Goal: Contribute content: Contribute content

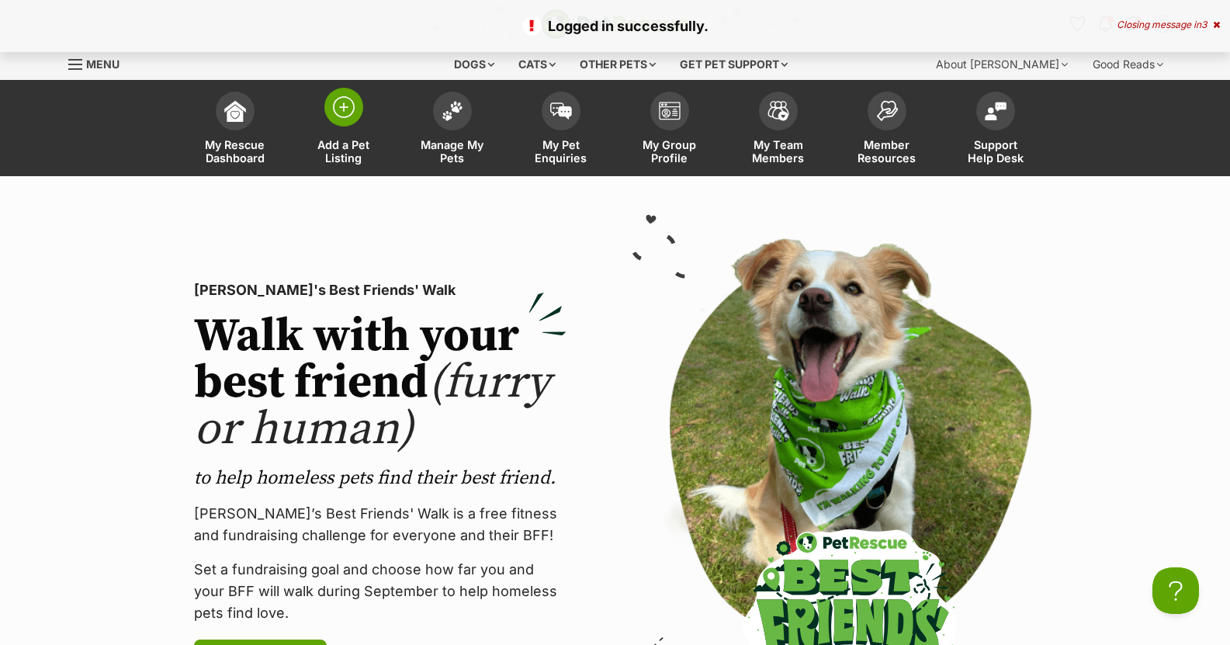
click at [341, 113] on img at bounding box center [344, 107] width 22 height 22
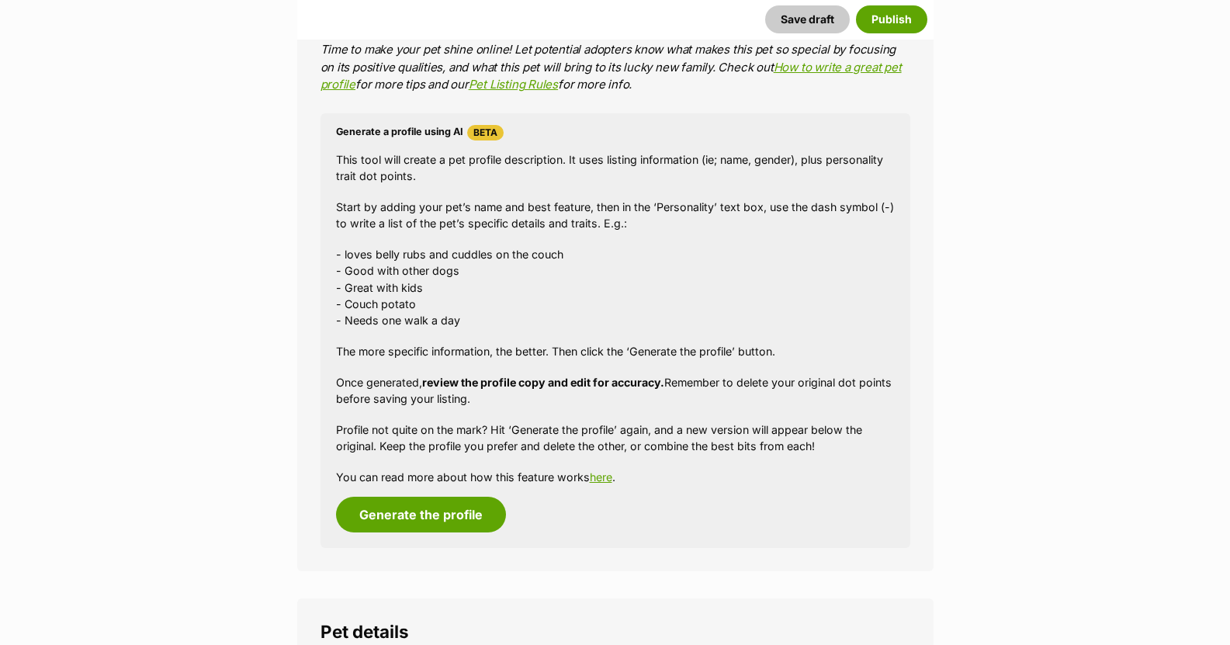
scroll to position [1397, 0]
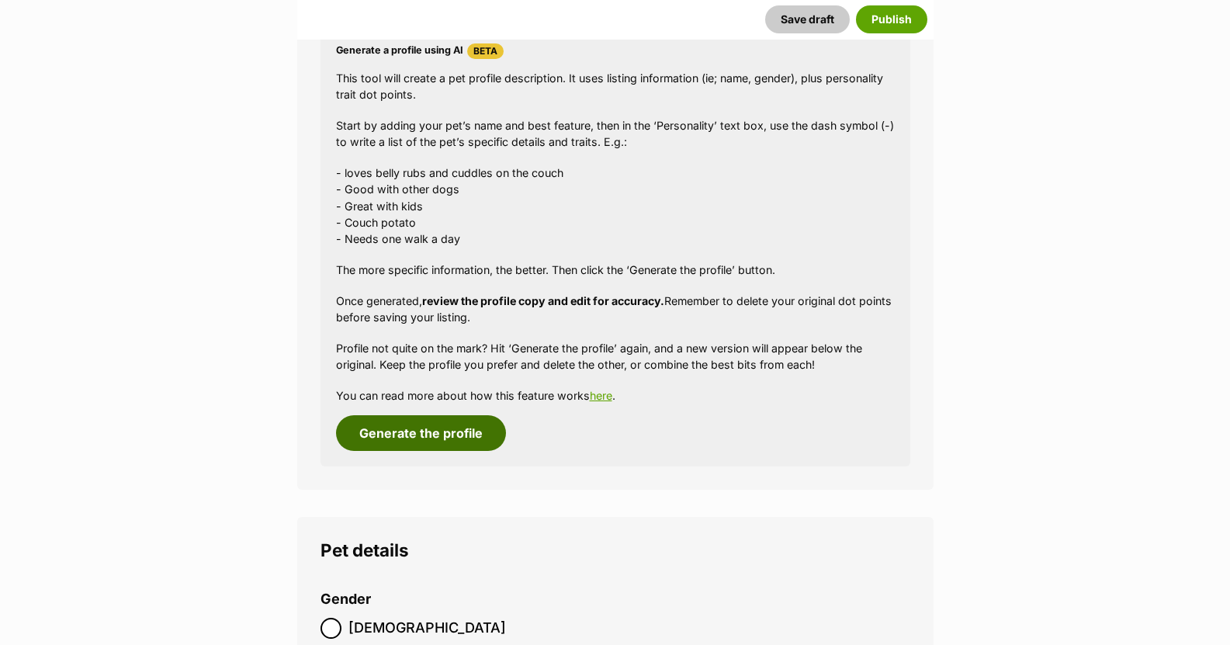
click at [440, 433] on button "Generate the profile" at bounding box center [421, 433] width 170 height 36
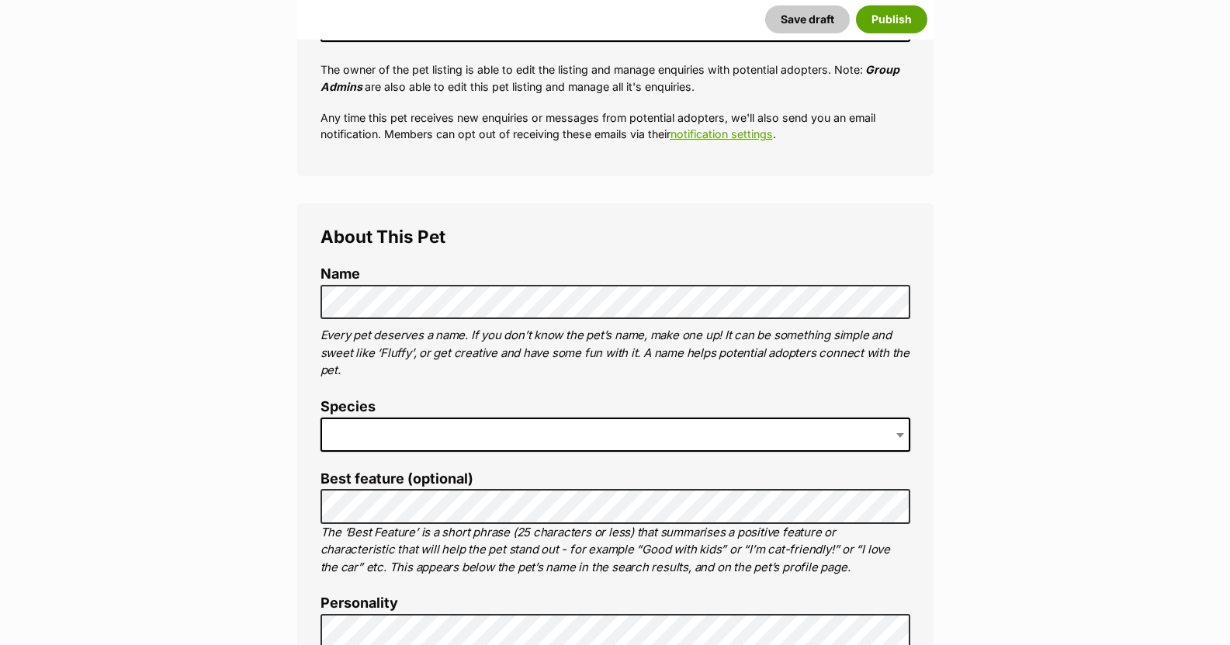
scroll to position [388, 0]
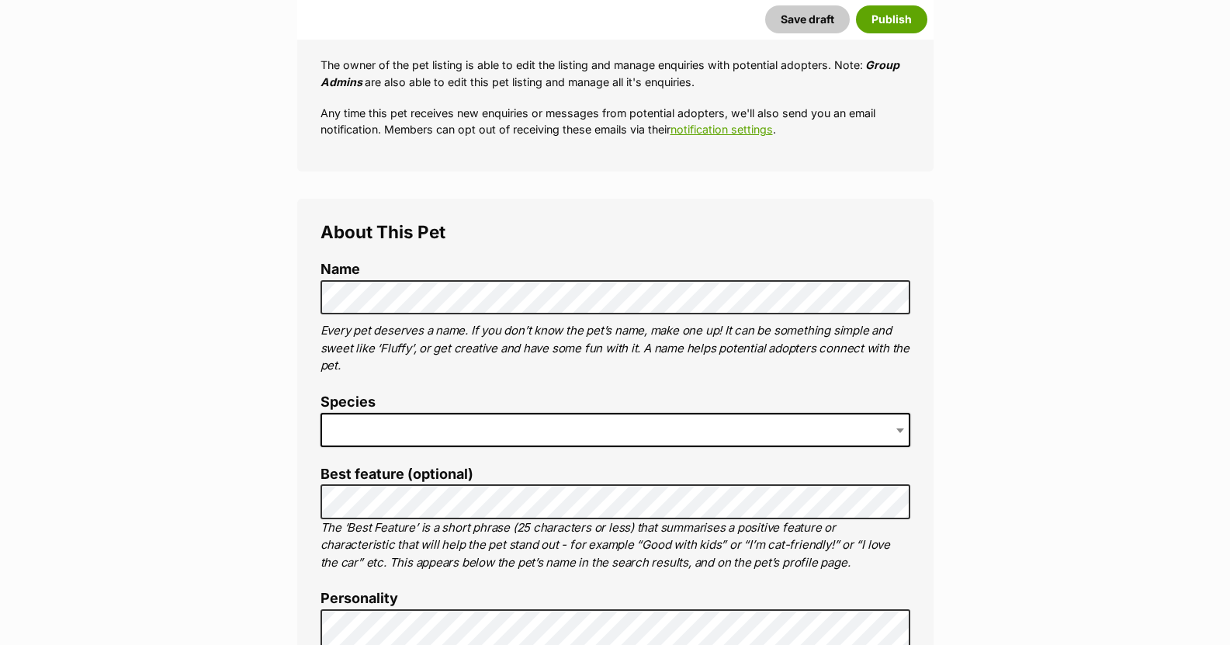
click at [342, 426] on span at bounding box center [615, 430] width 590 height 34
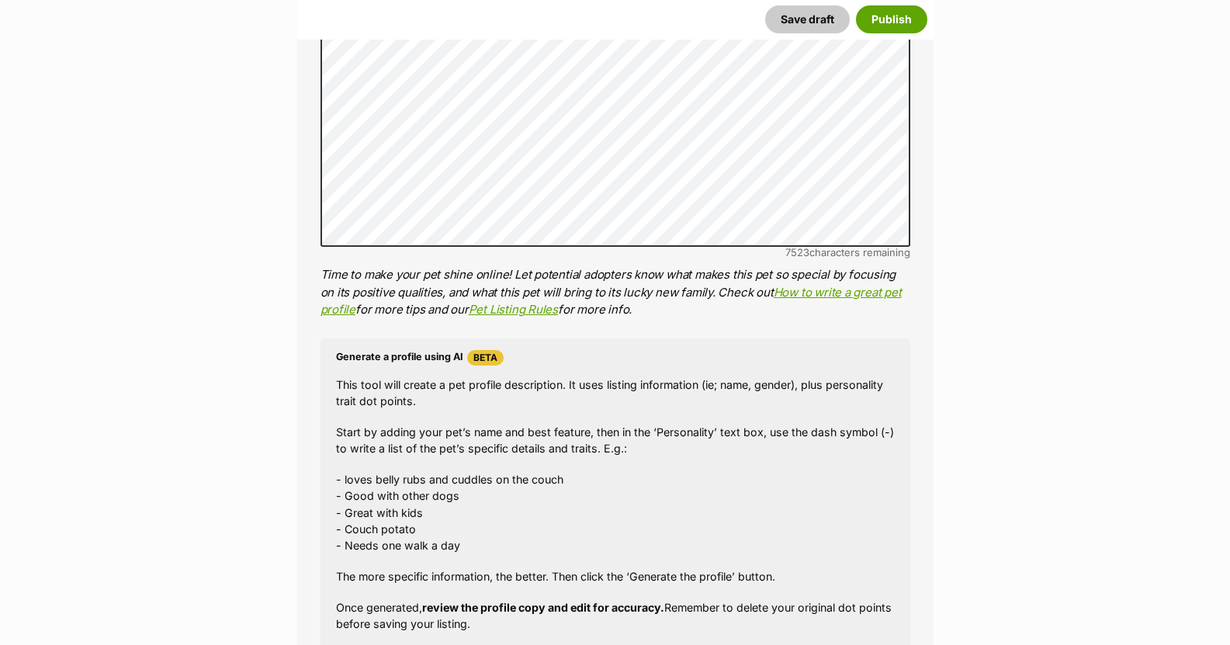
scroll to position [1242, 0]
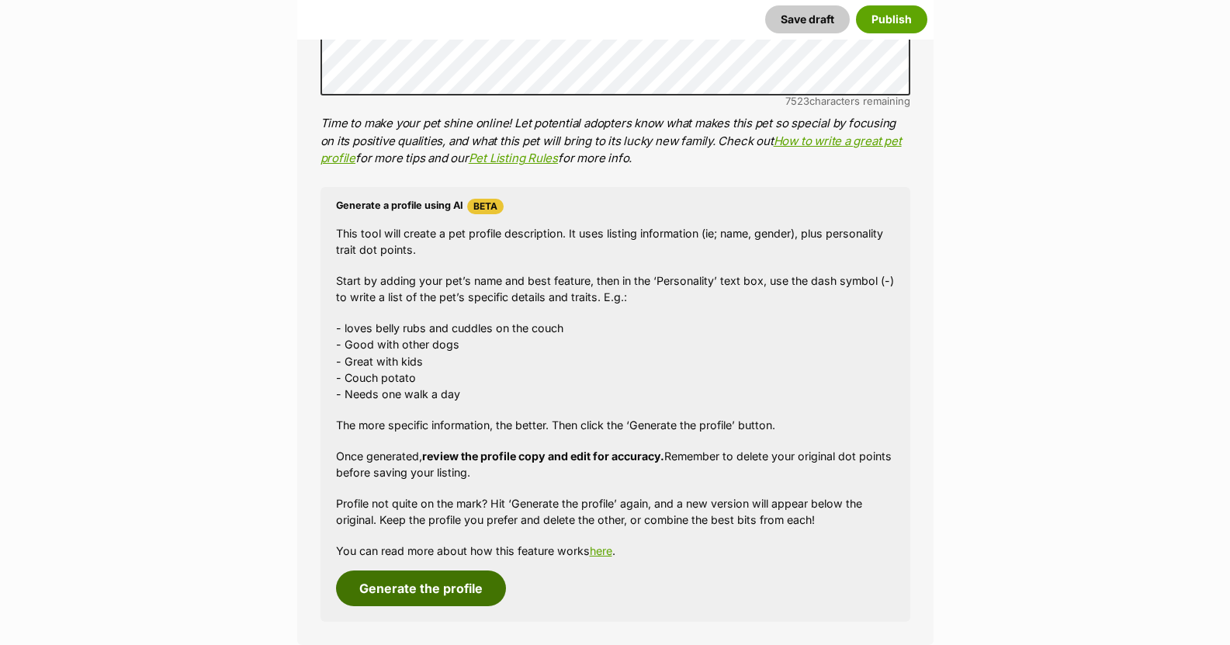
drag, startPoint x: 432, startPoint y: 580, endPoint x: 436, endPoint y: 573, distance: 8.0
click at [433, 580] on button "Generate the profile" at bounding box center [421, 588] width 170 height 36
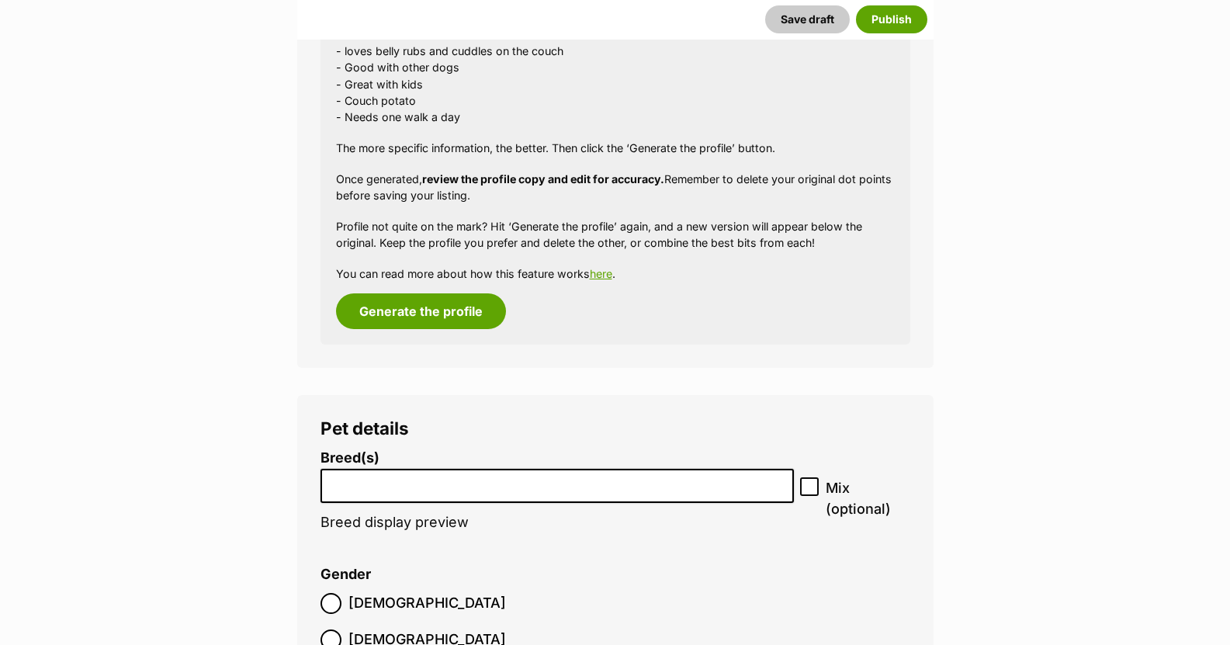
scroll to position [1699, 0]
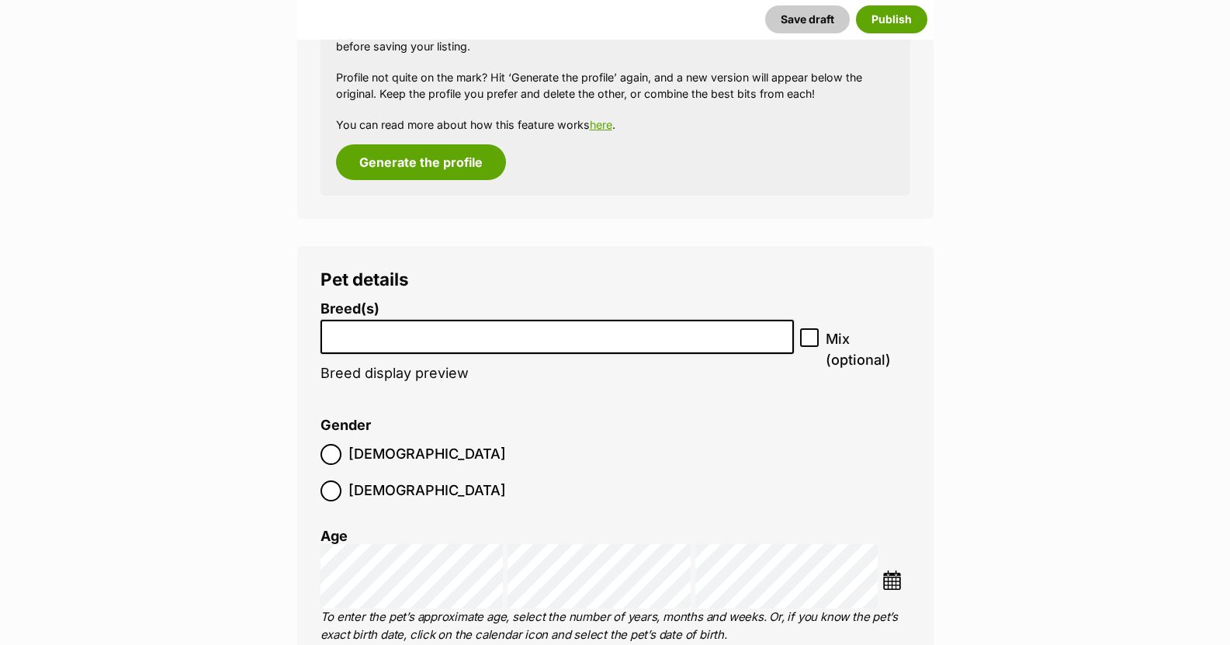
click at [407, 336] on input "search" at bounding box center [557, 333] width 463 height 16
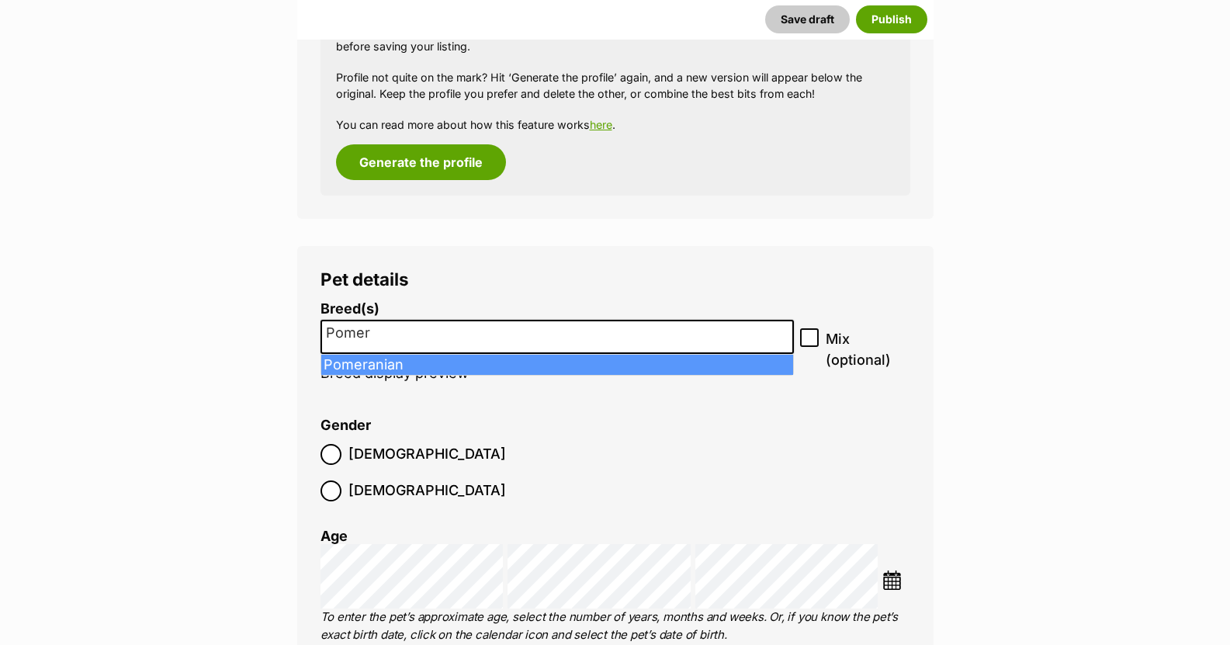
type input "Pomer"
select select "165"
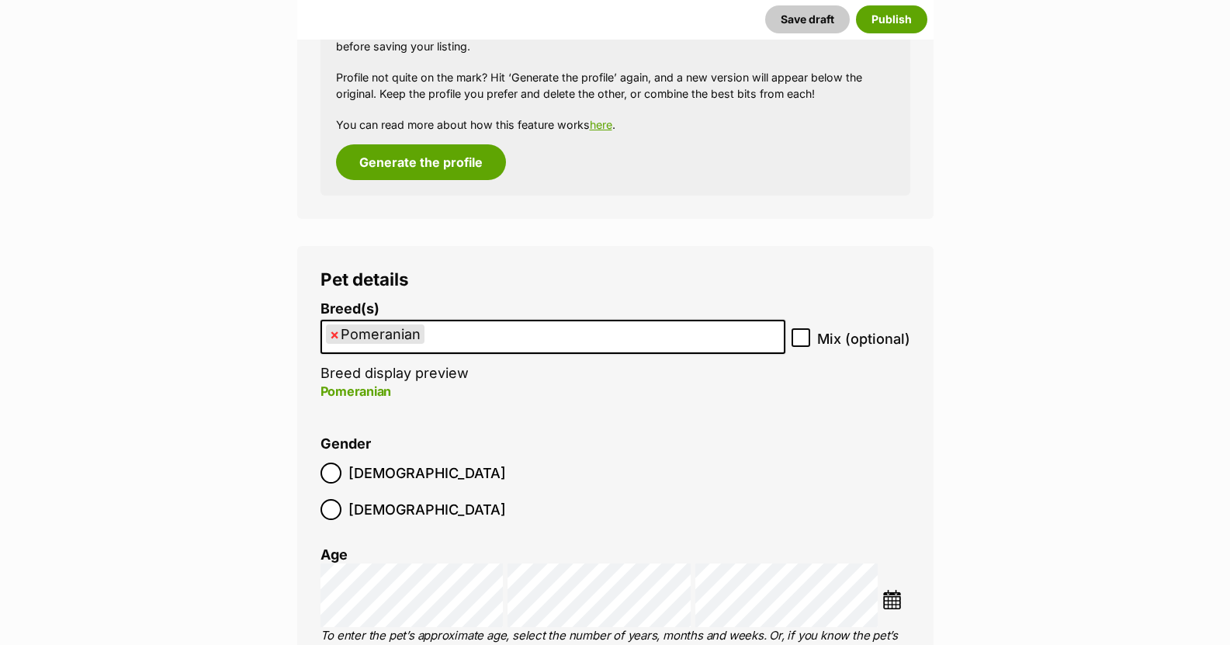
click at [806, 335] on icon at bounding box center [800, 337] width 11 height 11
click at [807, 335] on input "Mix (optional)" at bounding box center [800, 337] width 19 height 19
checkbox input "true"
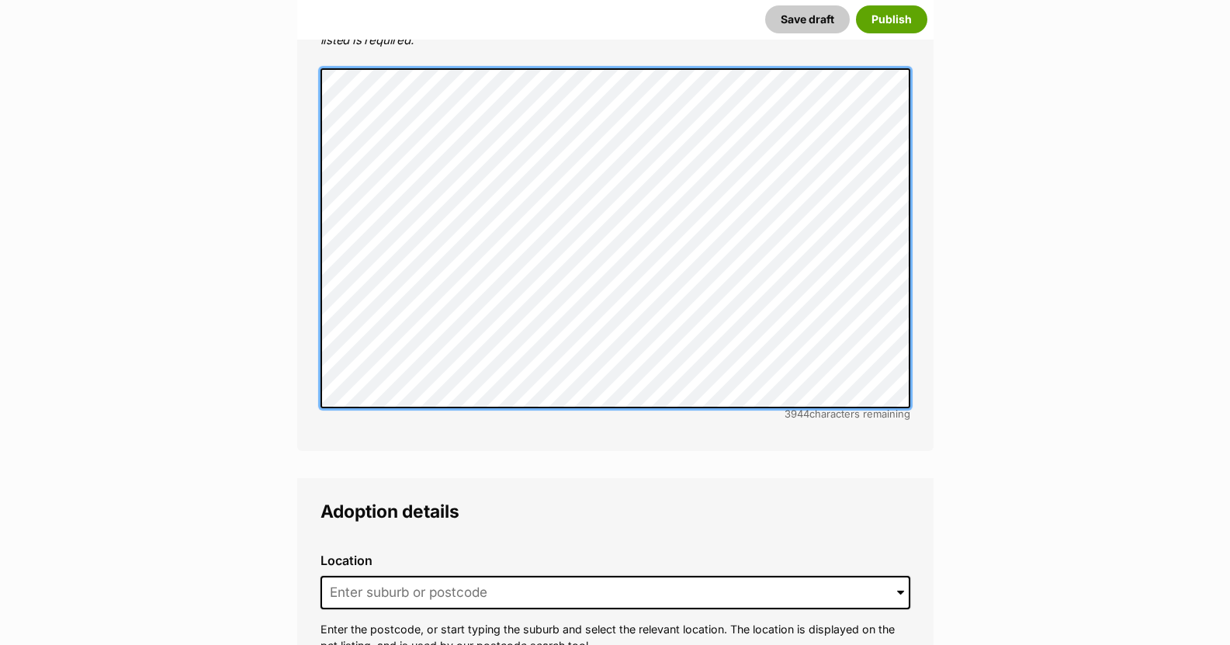
scroll to position [3329, 0]
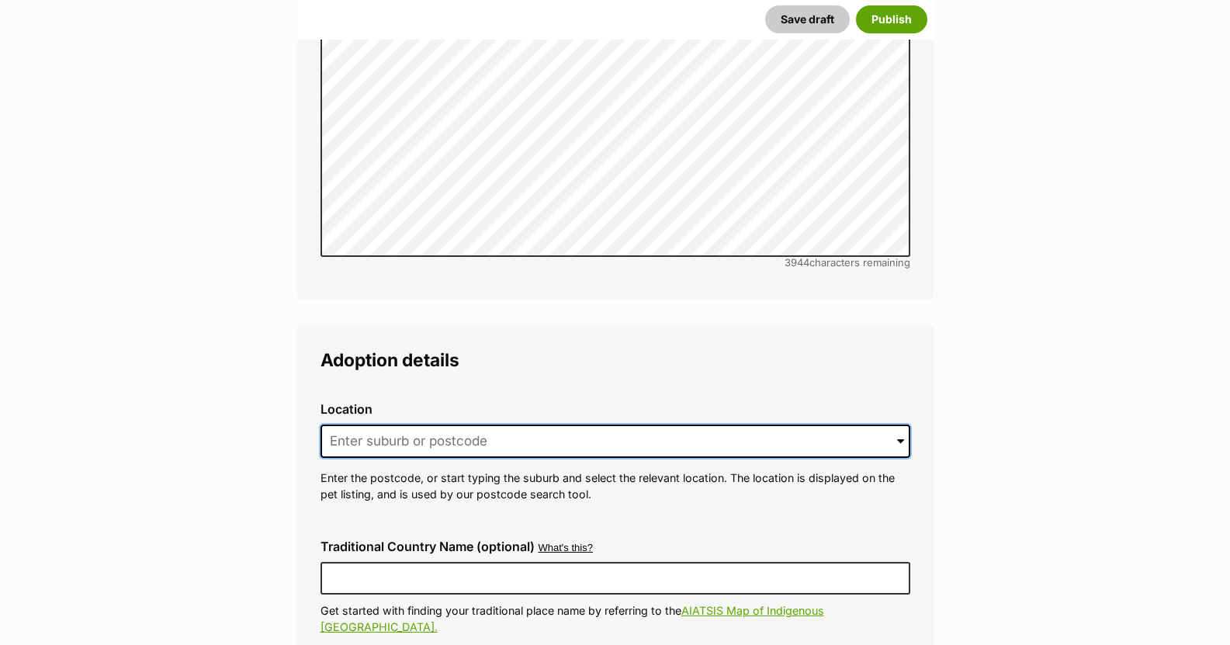
click at [409, 424] on input at bounding box center [615, 441] width 590 height 34
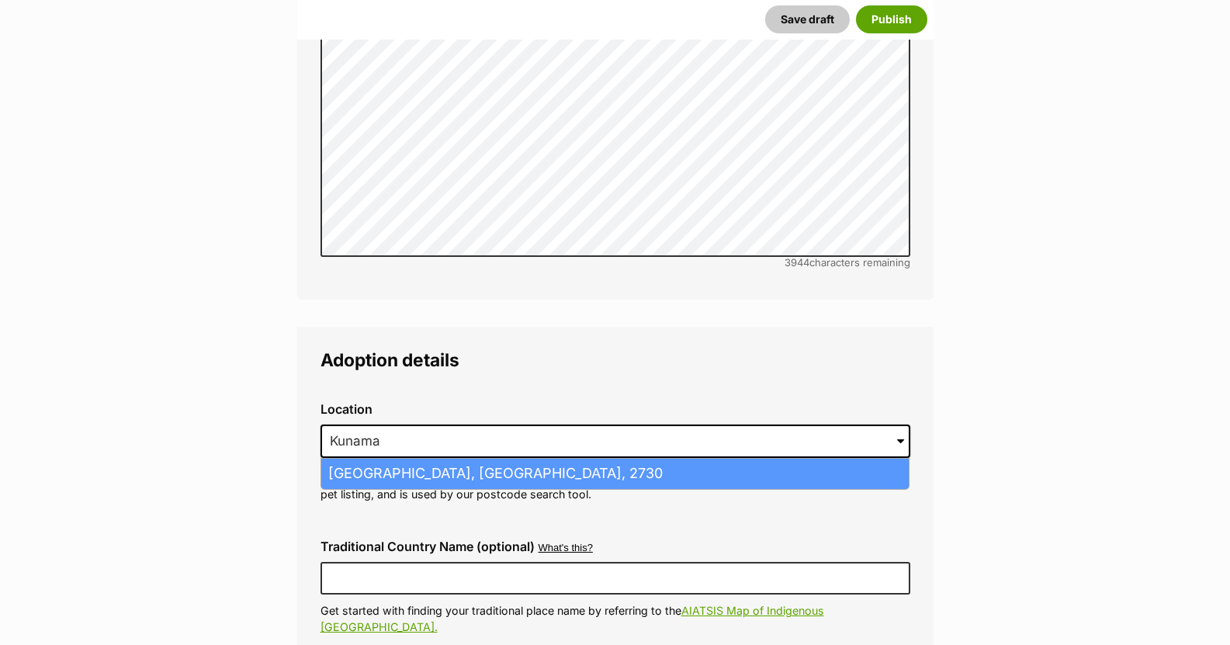
click at [381, 459] on li "Kunama, New South Wales, 2730" at bounding box center [614, 474] width 587 height 30
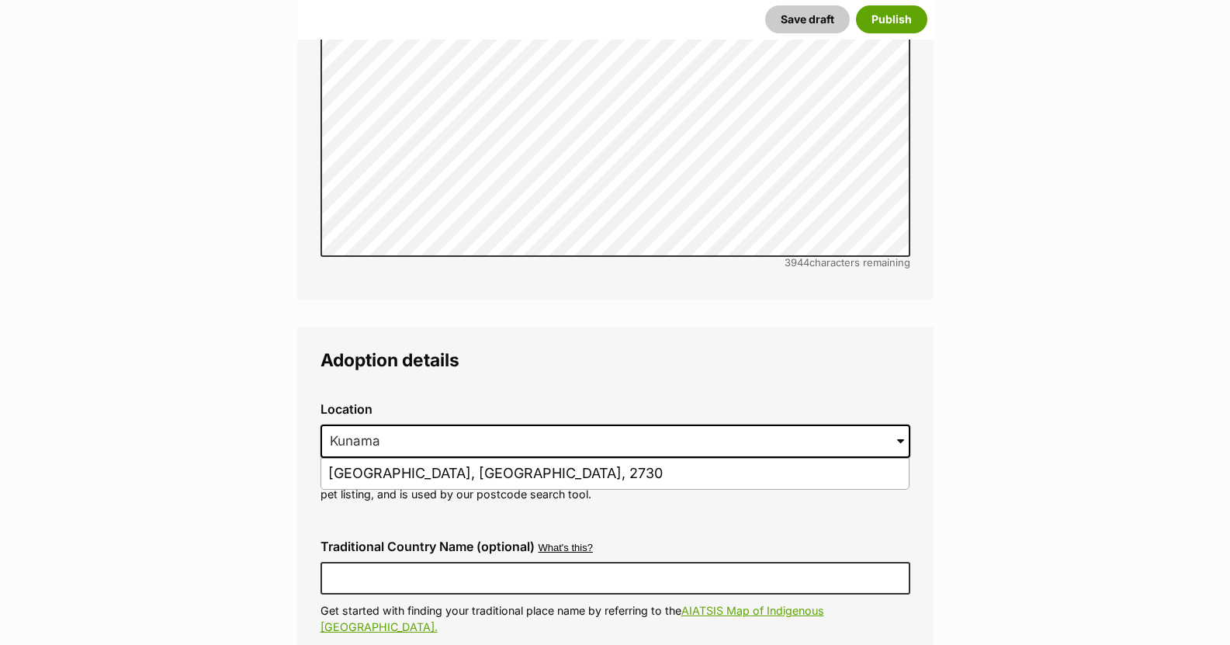
type input "Kunama, New South Wales, 2730"
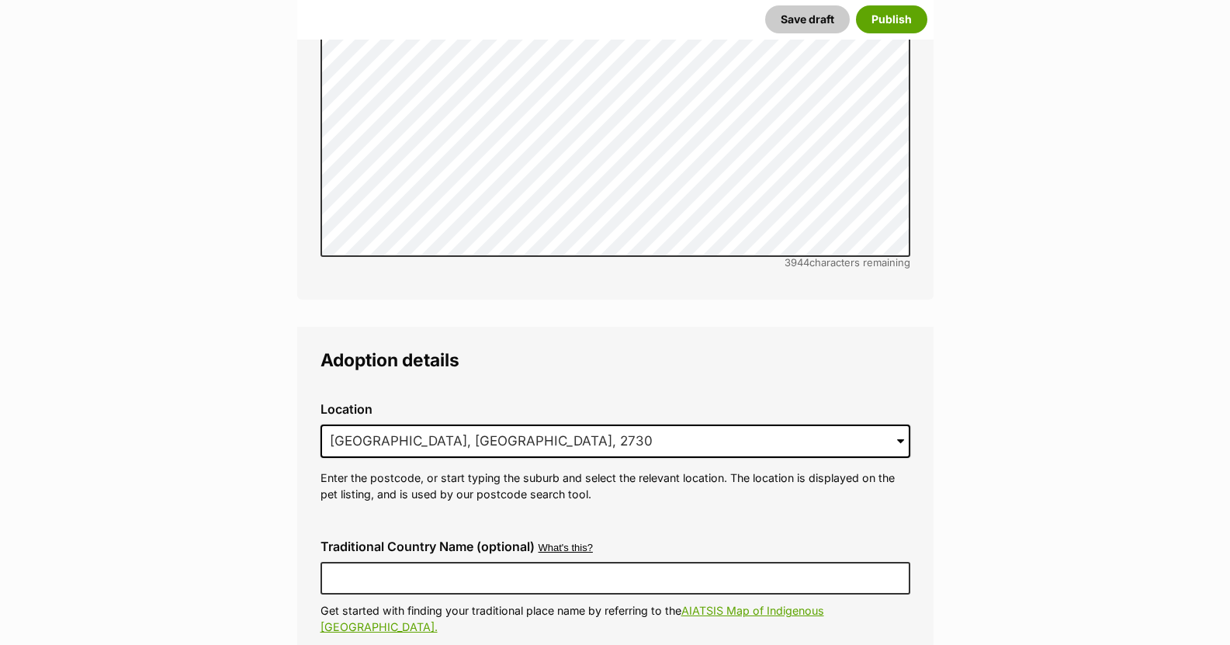
scroll to position [3562, 0]
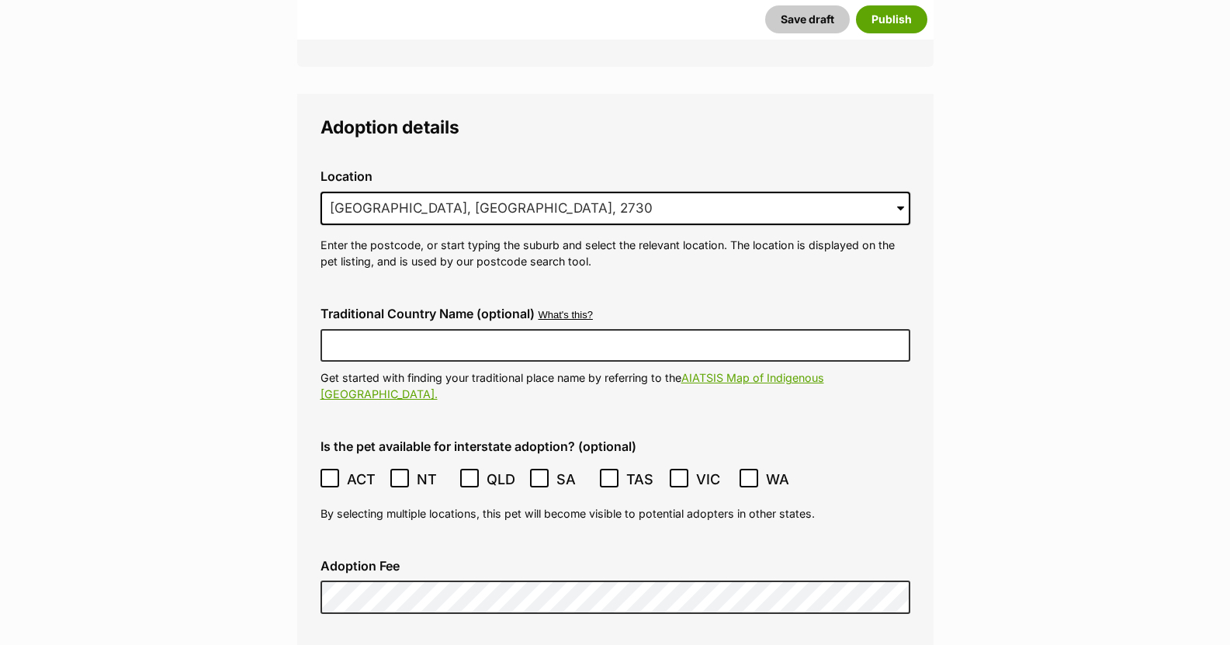
click at [329, 475] on icon at bounding box center [329, 478] width 9 height 7
click at [680, 475] on icon at bounding box center [678, 478] width 9 height 7
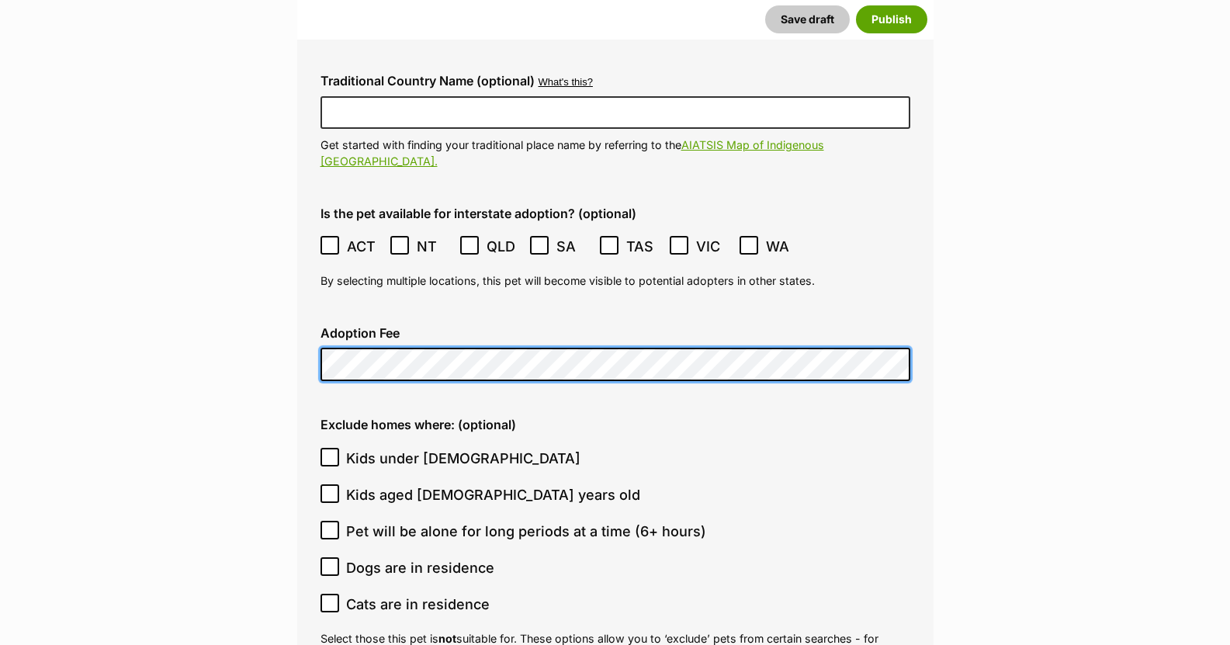
scroll to position [3950, 0]
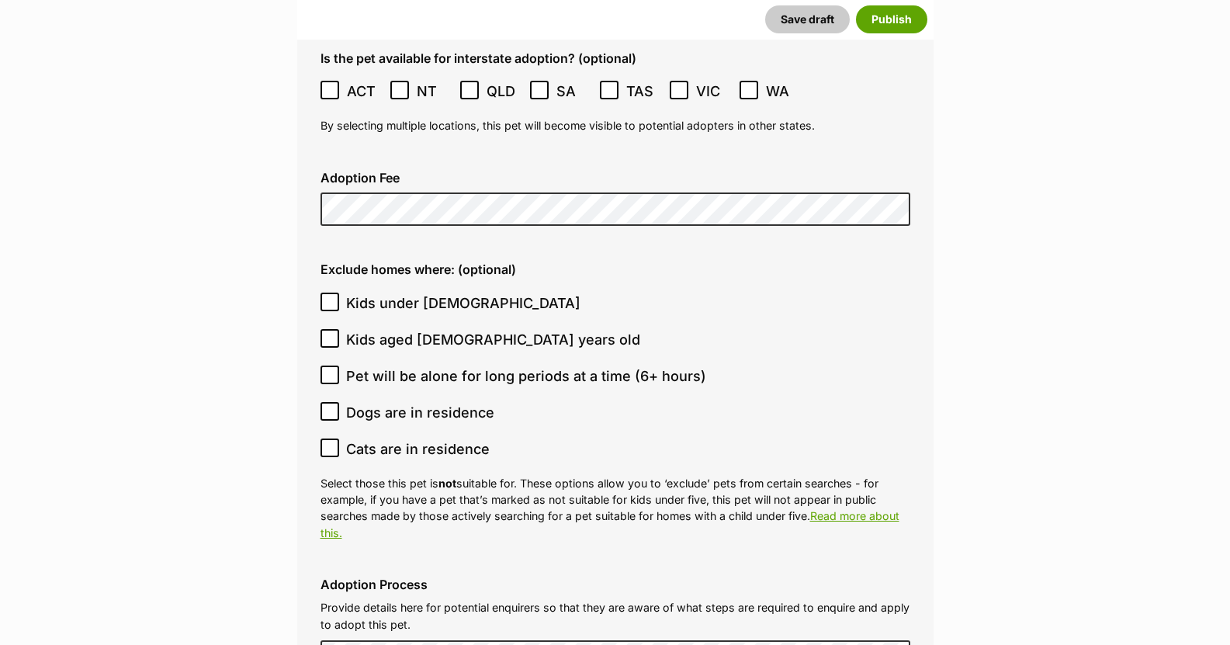
click at [329, 296] on icon at bounding box center [329, 301] width 11 height 11
click at [329, 293] on input "Kids under 5 years old" at bounding box center [329, 302] width 19 height 19
checkbox input "true"
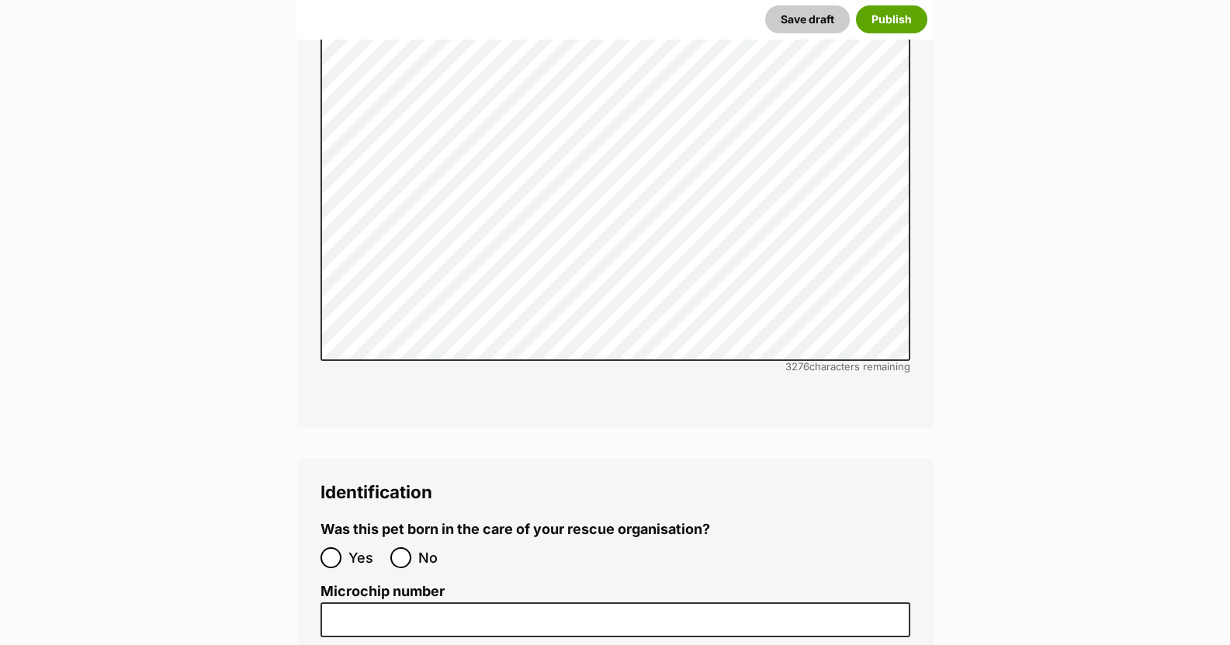
scroll to position [4648, 0]
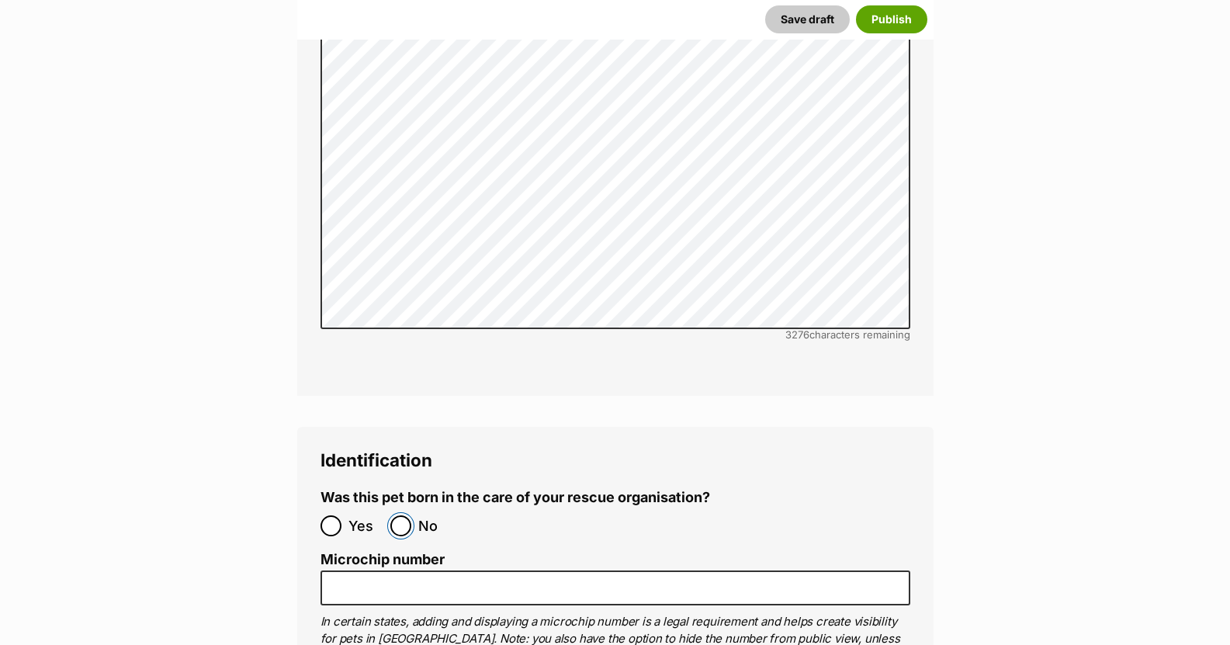
click at [403, 515] on input "No" at bounding box center [400, 525] width 21 height 21
radio input "true"
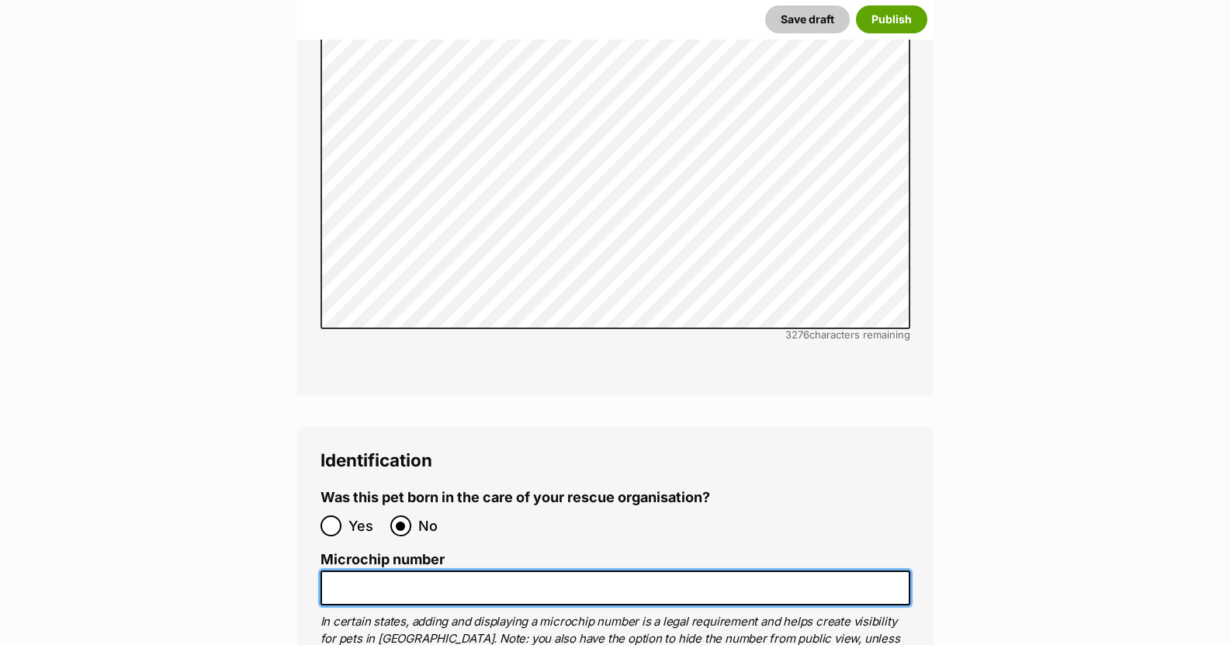
click at [372, 570] on input "Microchip number" at bounding box center [615, 587] width 590 height 35
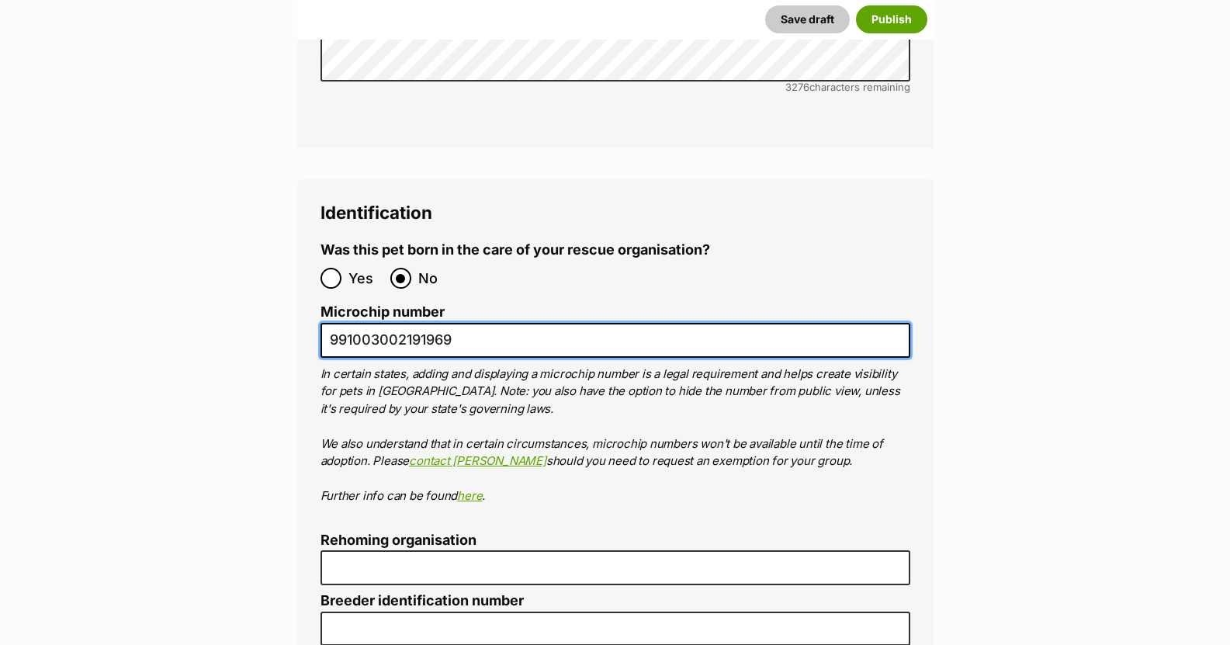
scroll to position [4958, 0]
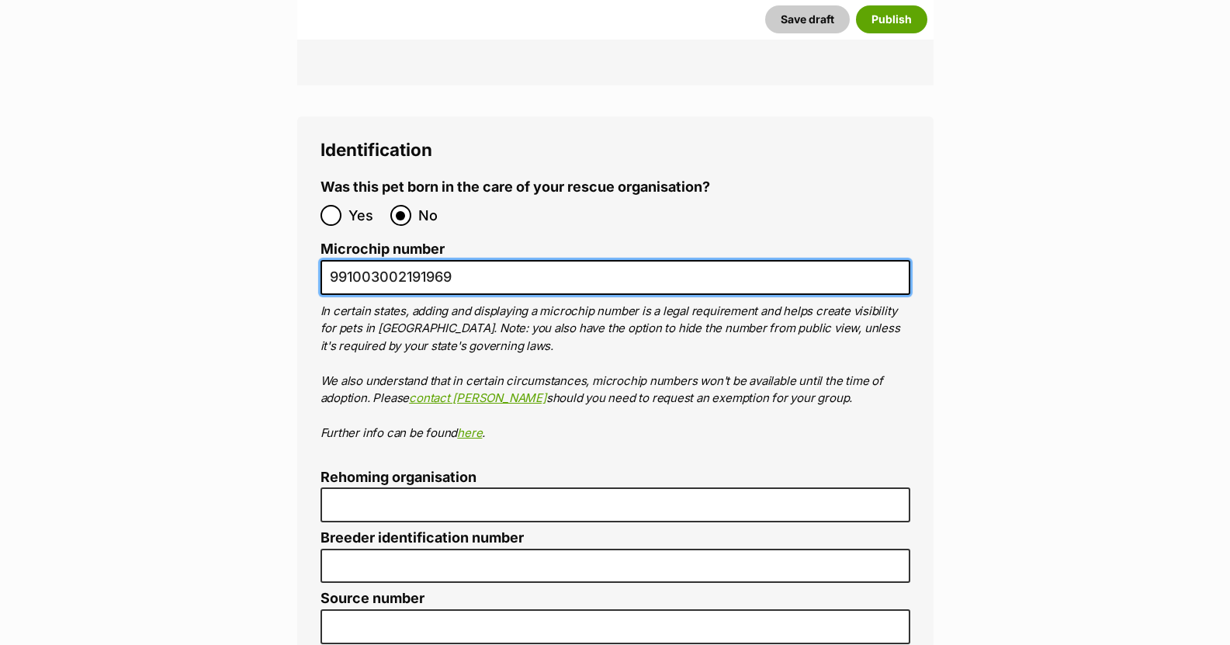
type input "991003002191969"
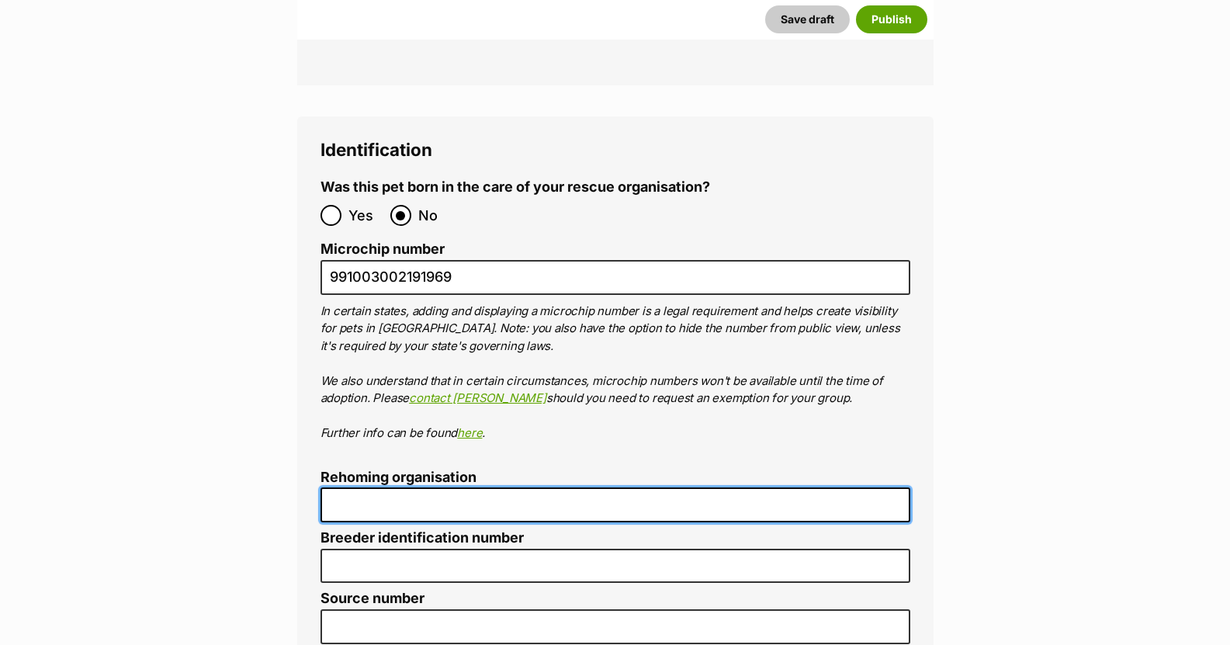
click at [412, 487] on input "Rehoming organisation" at bounding box center [615, 504] width 590 height 35
type input "R251000078"
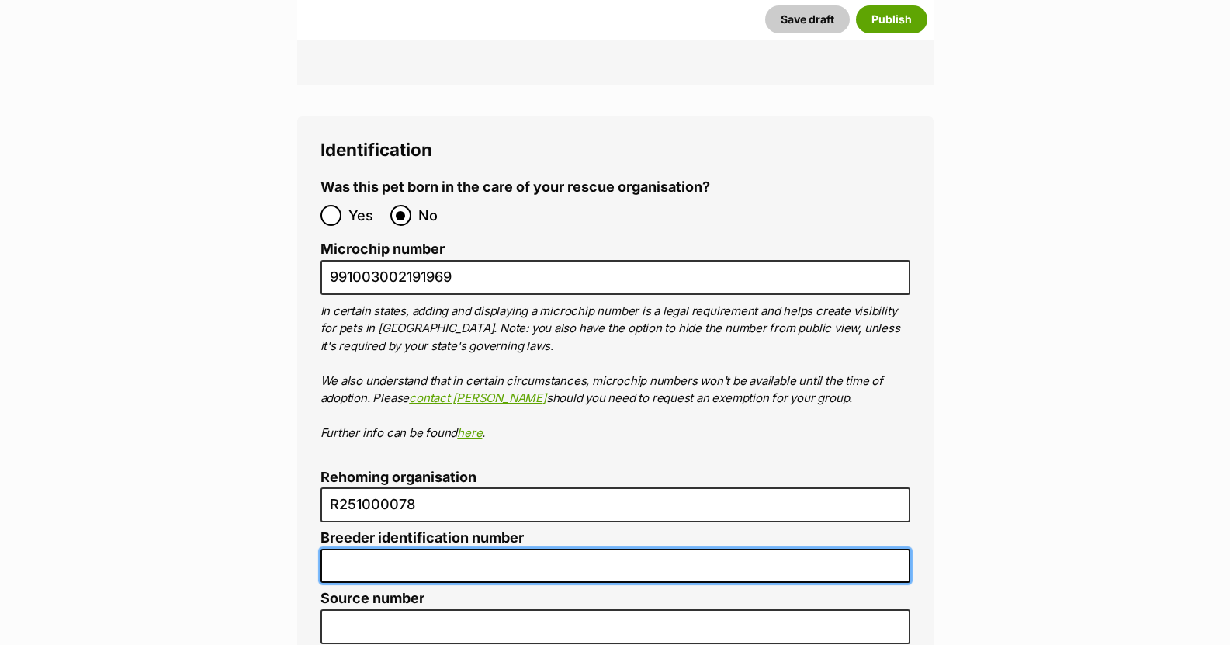
click at [392, 549] on input "Breeder identification number" at bounding box center [615, 566] width 590 height 35
type input "N/A"
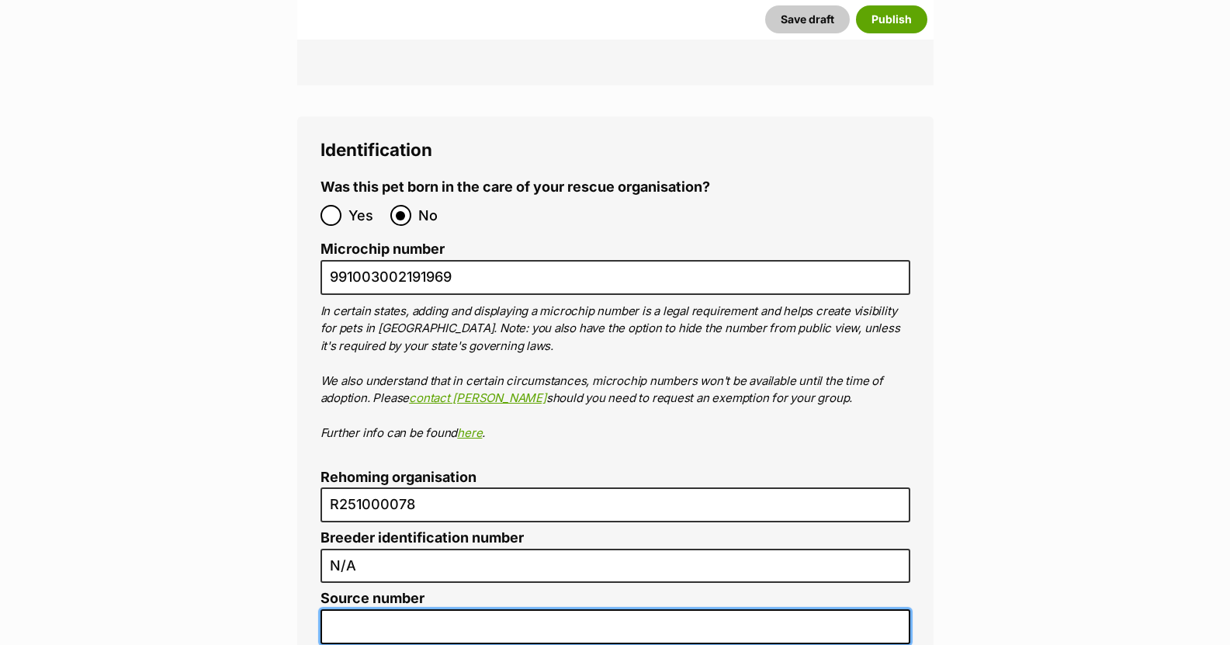
drag, startPoint x: 377, startPoint y: 571, endPoint x: 397, endPoint y: 573, distance: 19.5
click at [379, 609] on input "Source number" at bounding box center [615, 626] width 590 height 35
type input "R251000078"
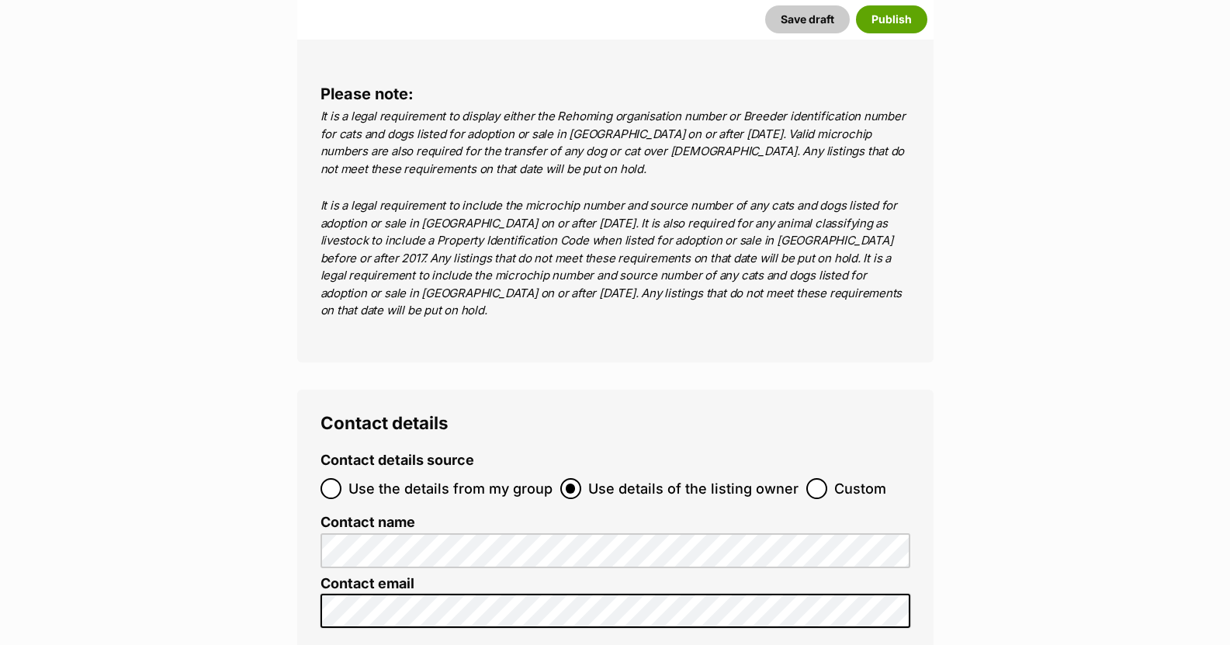
scroll to position [5734, 0]
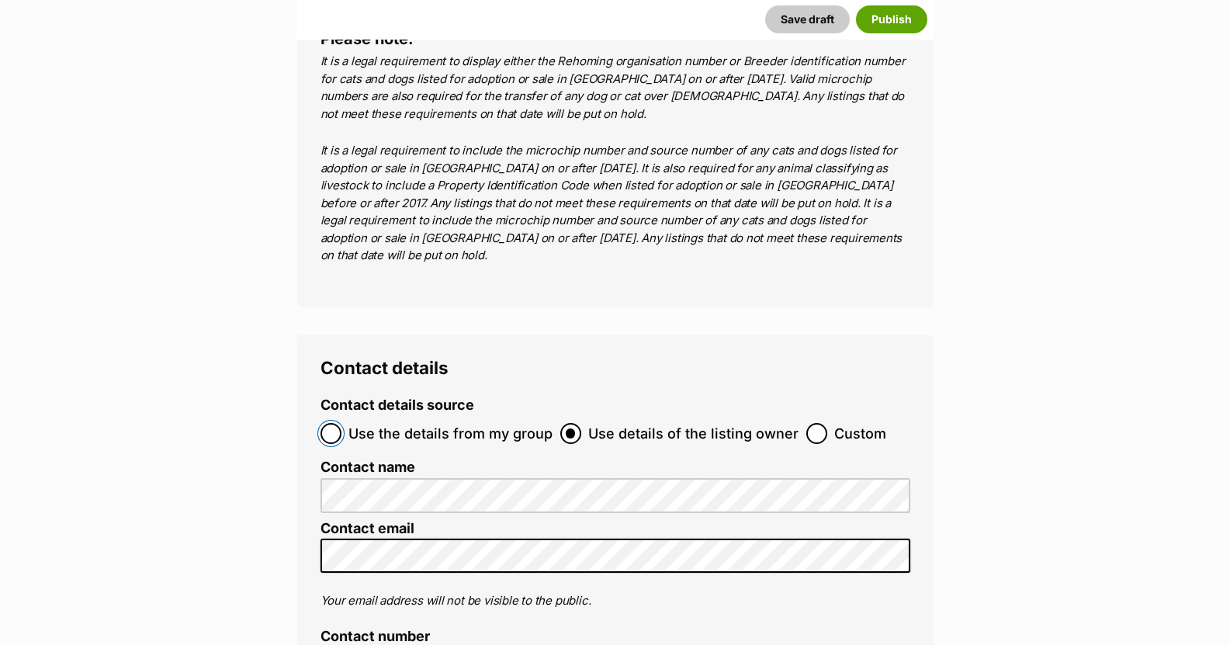
click at [327, 423] on input "Use the details from my group" at bounding box center [330, 433] width 21 height 21
radio input "true"
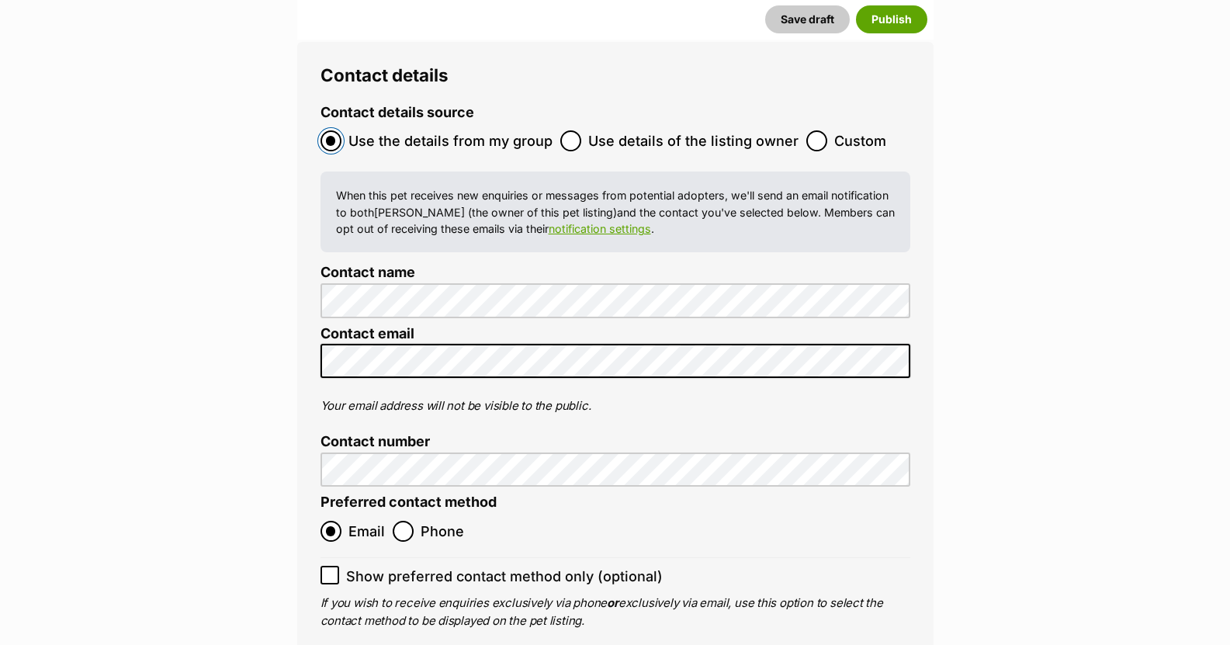
scroll to position [6045, 0]
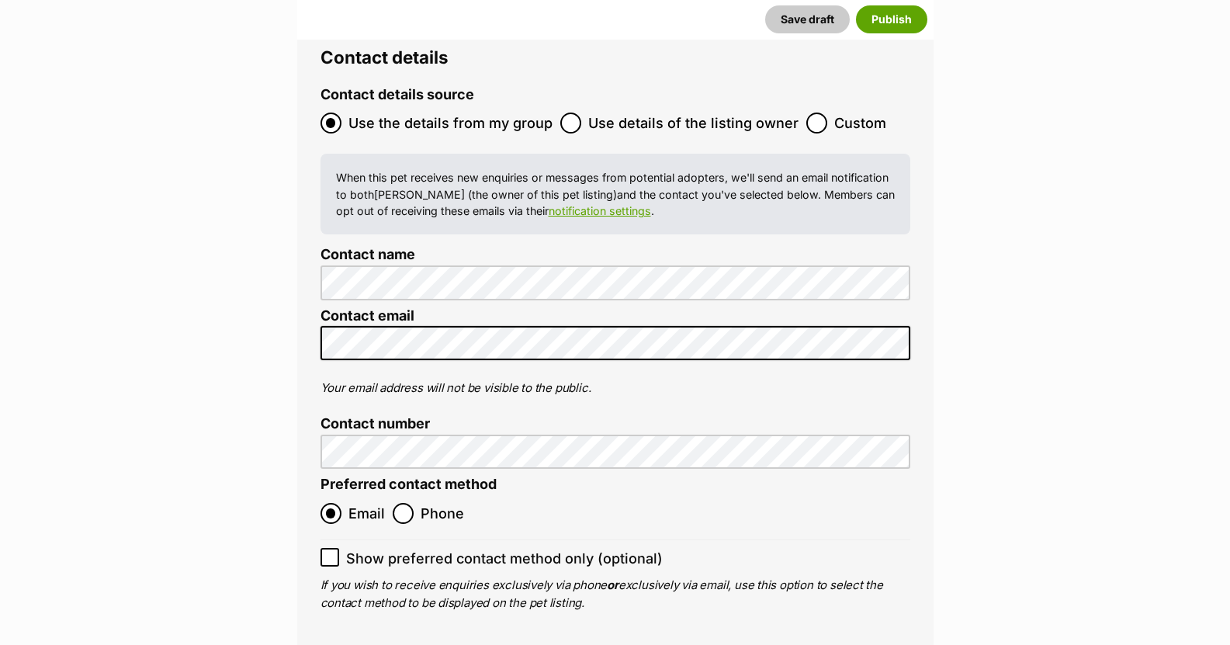
click at [327, 552] on icon at bounding box center [329, 557] width 11 height 11
click at [327, 548] on input "Show preferred contact method only (optional)" at bounding box center [329, 557] width 19 height 19
checkbox input "true"
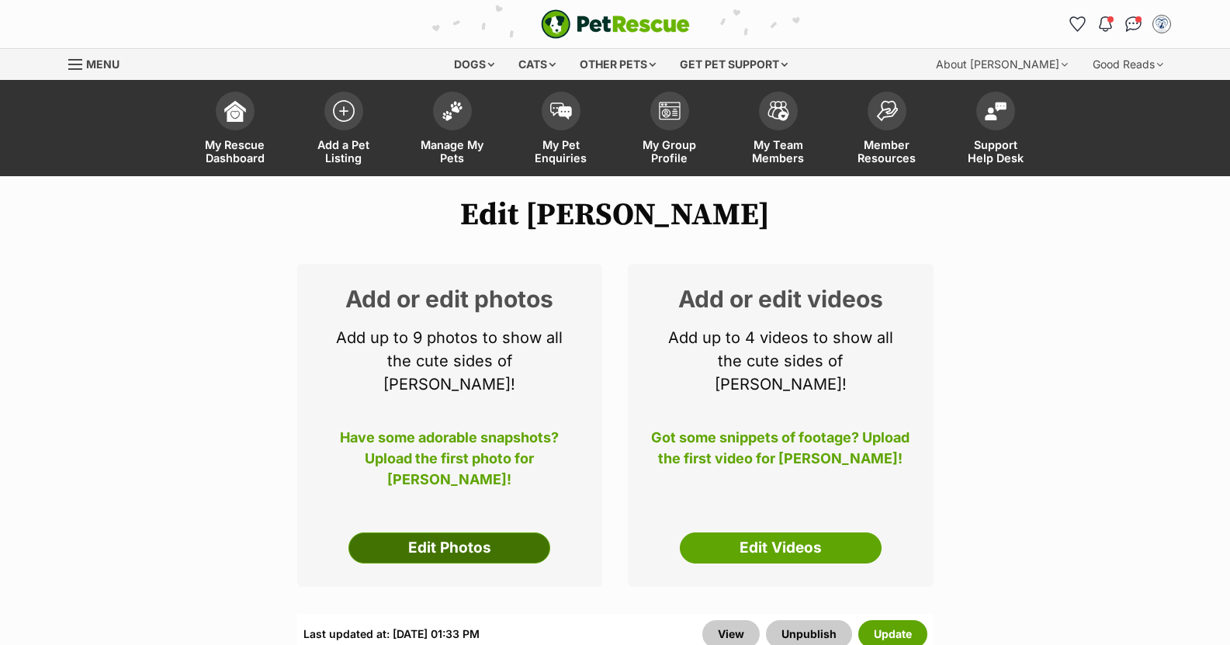
click at [477, 532] on link "Edit Photos" at bounding box center [449, 547] width 202 height 31
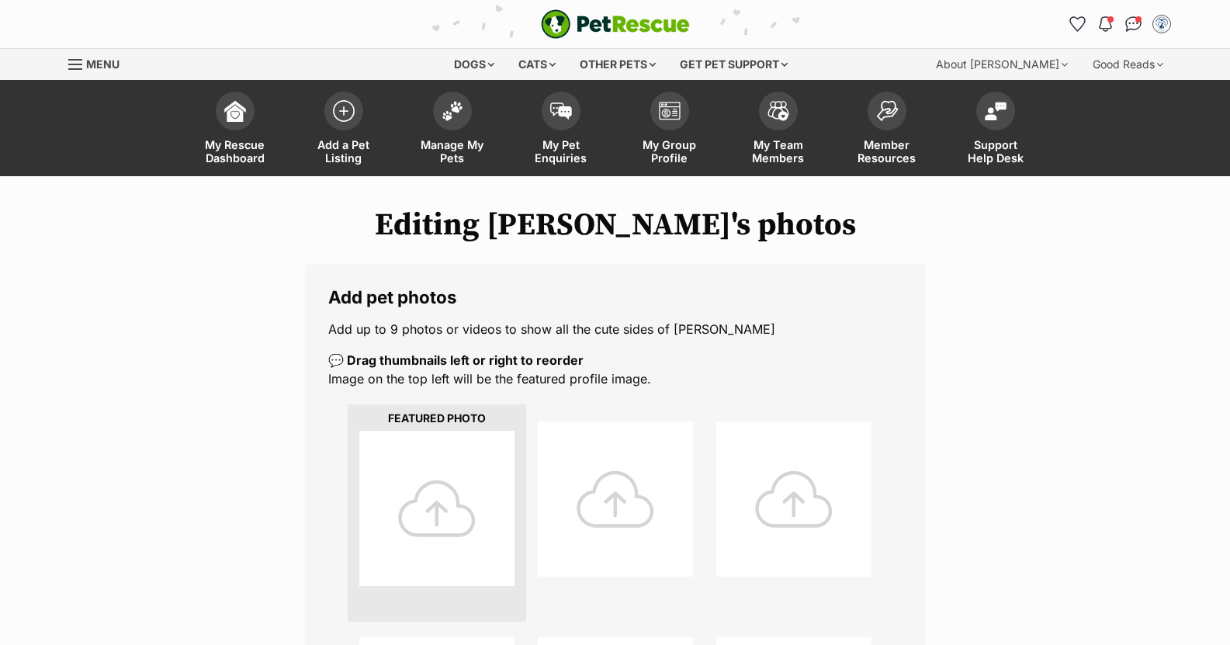
click at [433, 504] on div at bounding box center [436, 508] width 155 height 155
click at [443, 506] on div at bounding box center [436, 508] width 155 height 155
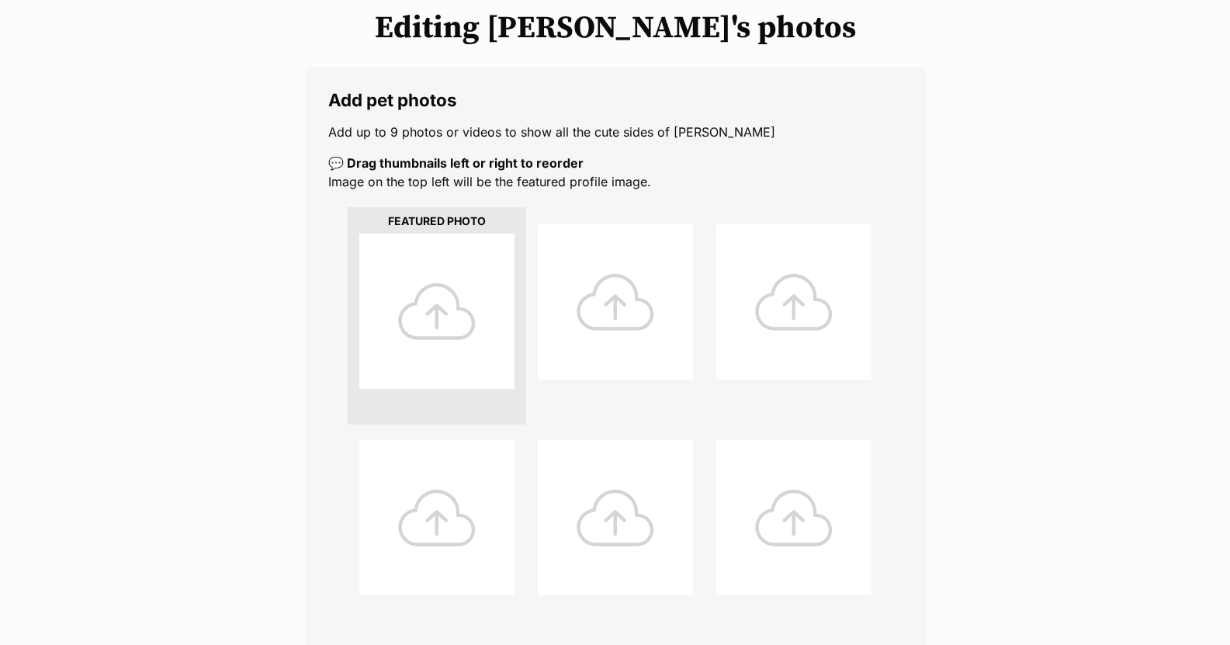
scroll to position [233, 0]
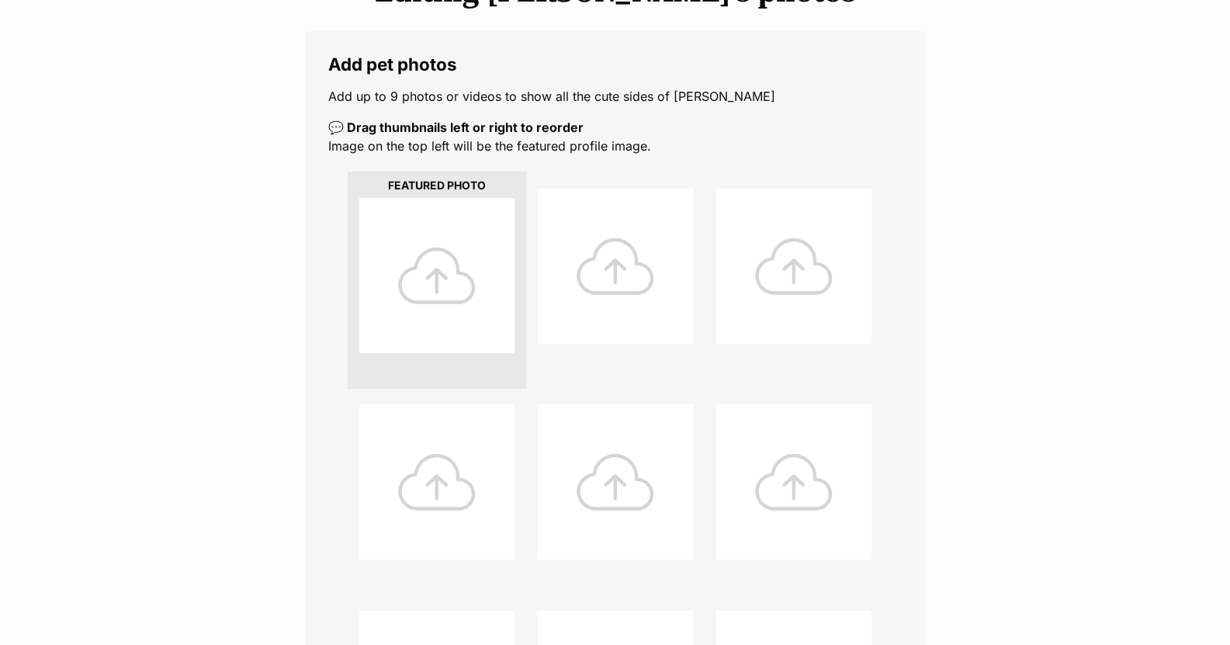
click at [455, 274] on div at bounding box center [436, 275] width 155 height 155
click at [454, 274] on div at bounding box center [436, 275] width 155 height 155
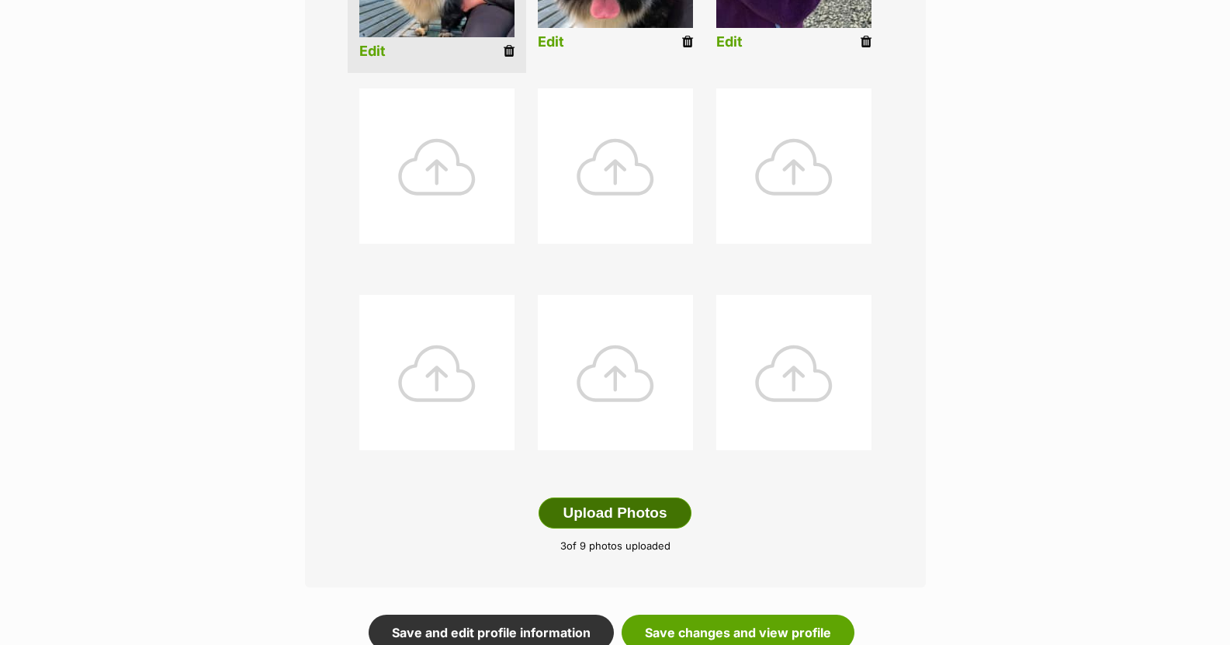
scroll to position [621, 0]
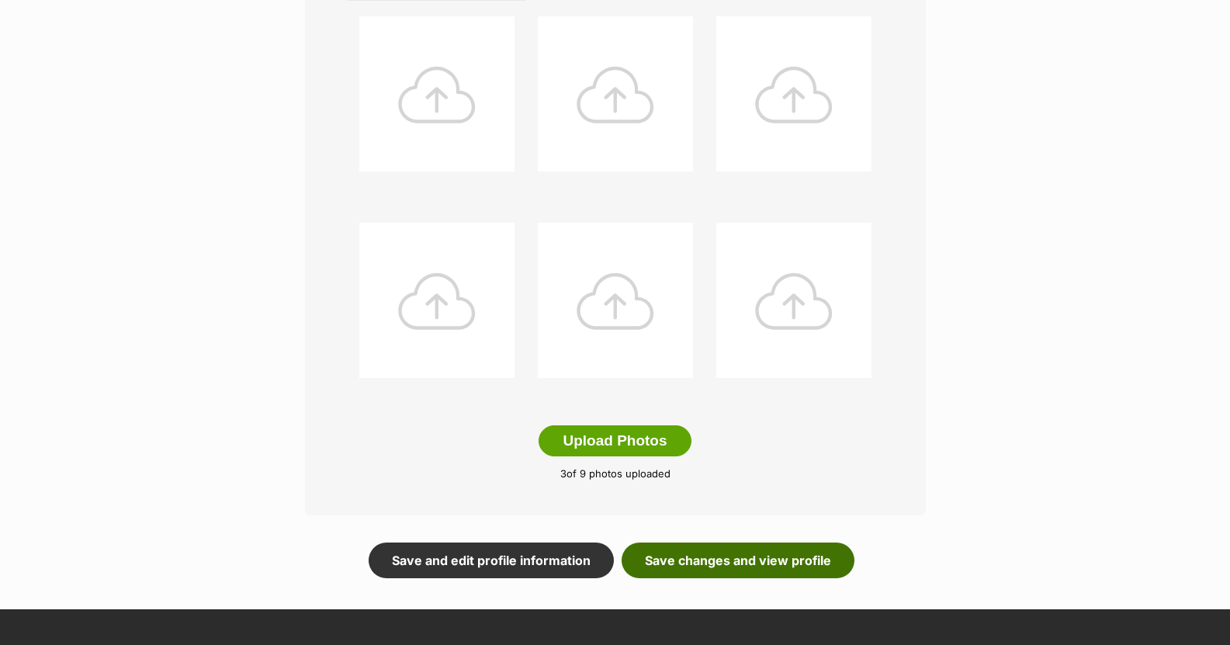
click at [717, 559] on link "Save changes and view profile" at bounding box center [738, 560] width 233 height 36
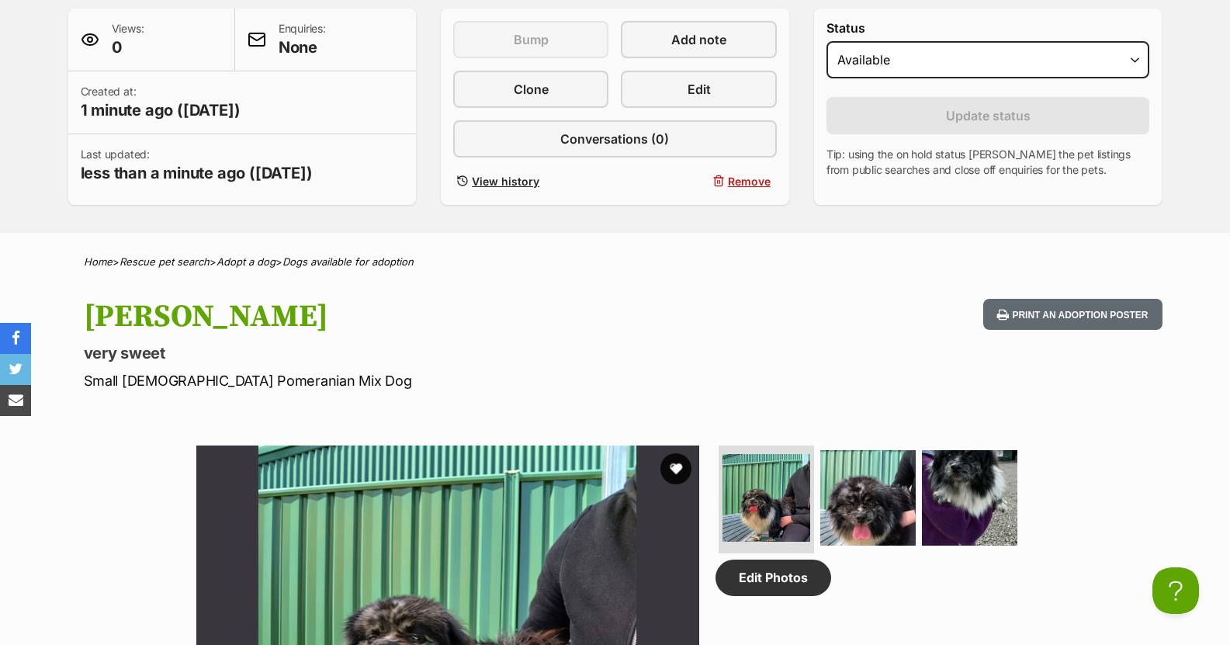
scroll to position [233, 0]
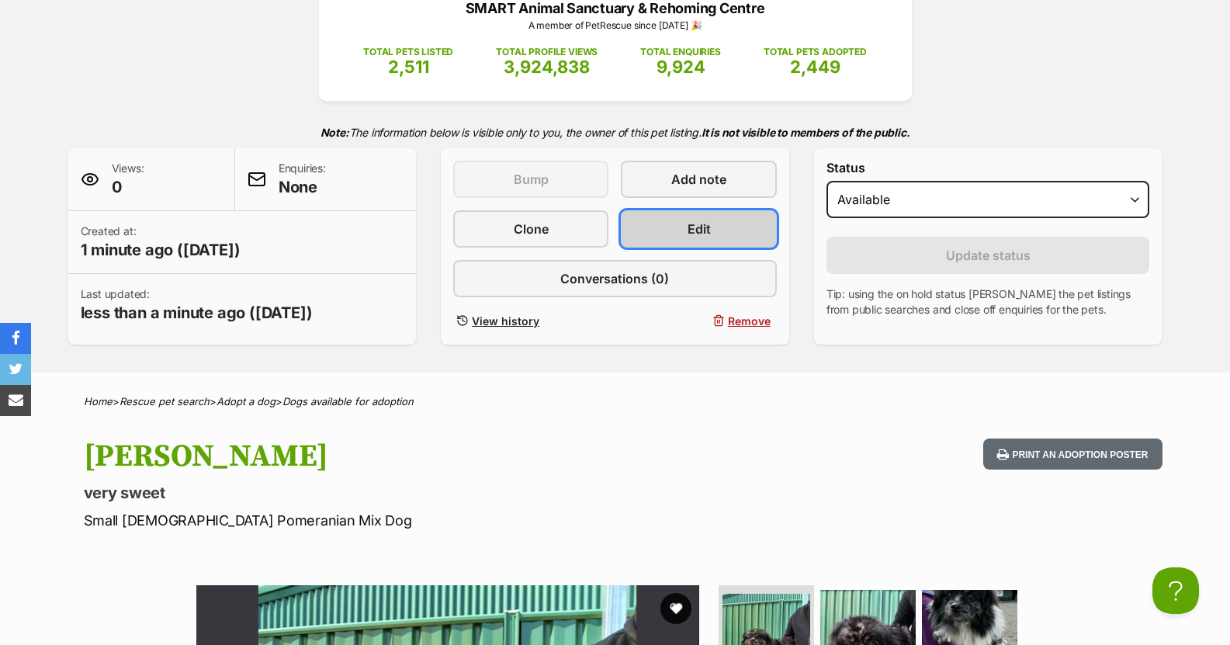
click at [670, 230] on link "Edit" at bounding box center [698, 228] width 155 height 37
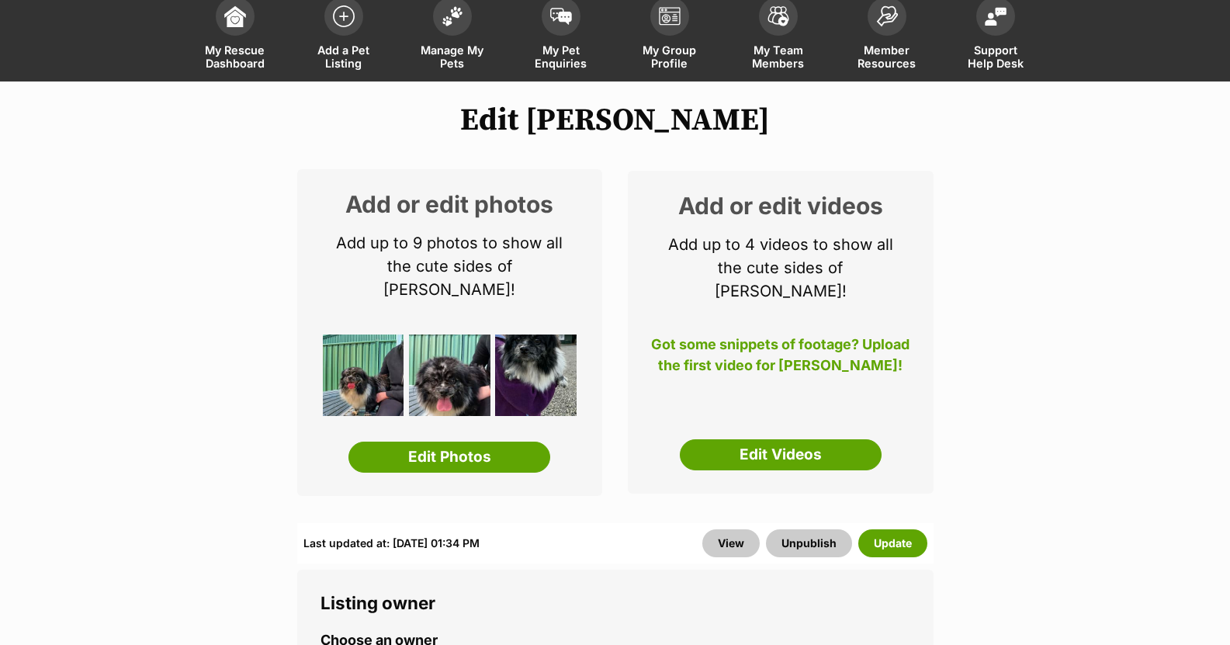
scroll to position [155, 0]
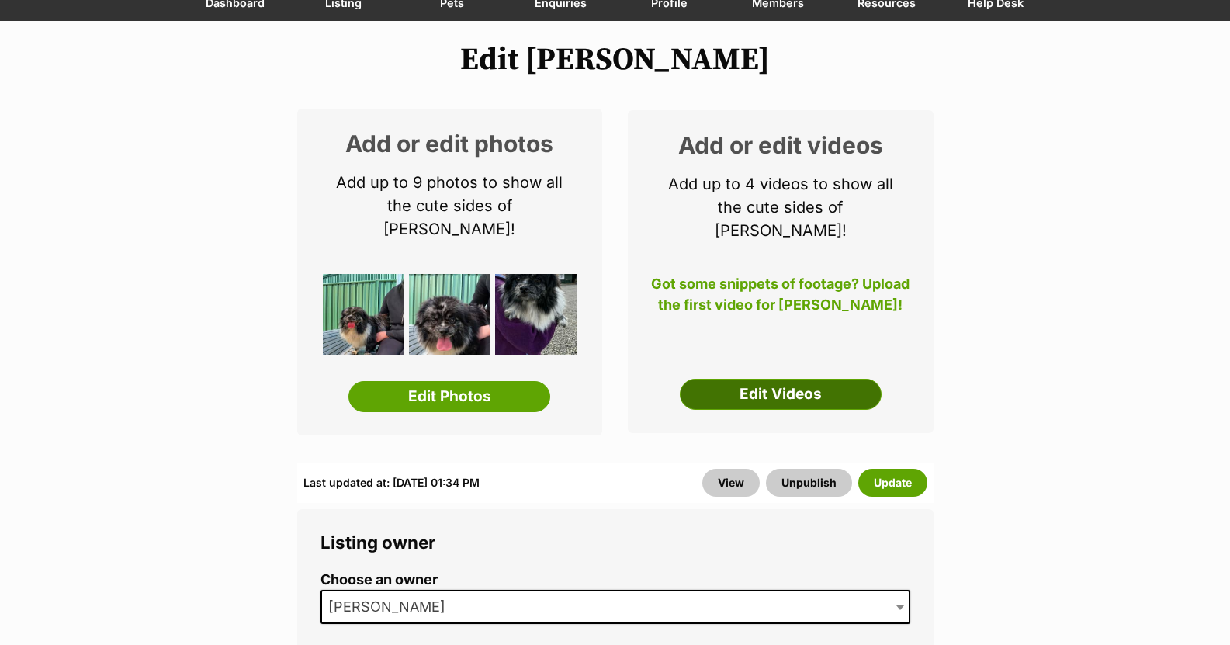
click at [817, 379] on link "Edit Videos" at bounding box center [781, 394] width 202 height 31
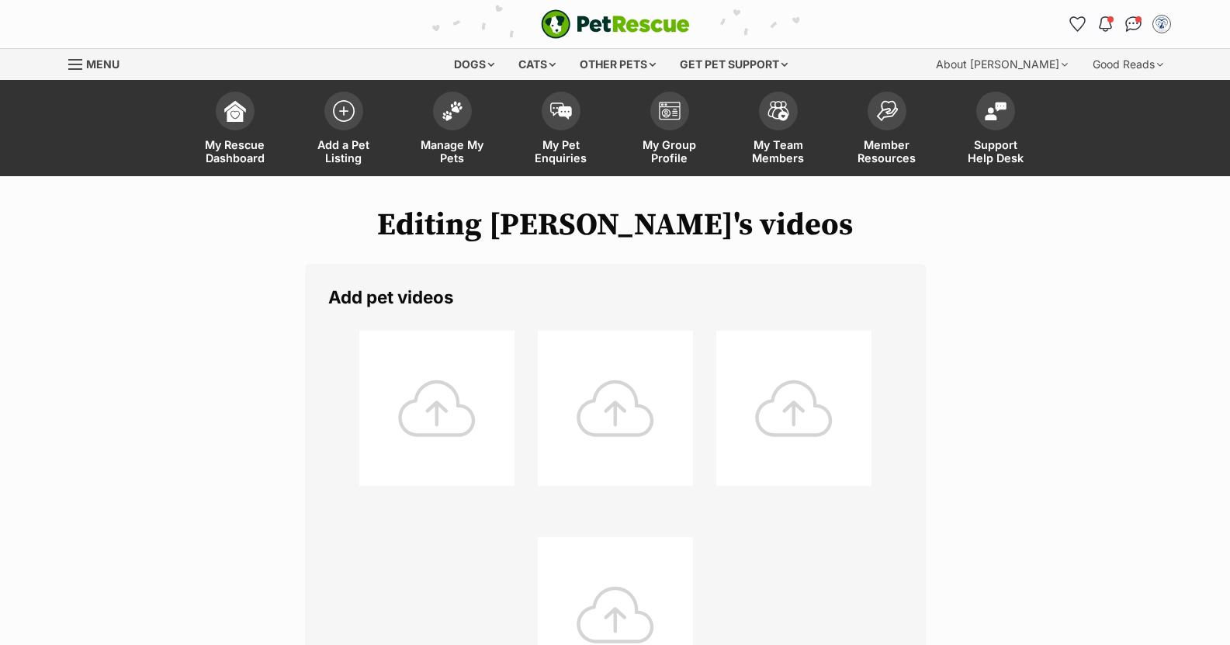
click at [432, 403] on div at bounding box center [436, 408] width 155 height 155
click at [435, 400] on div at bounding box center [436, 408] width 155 height 155
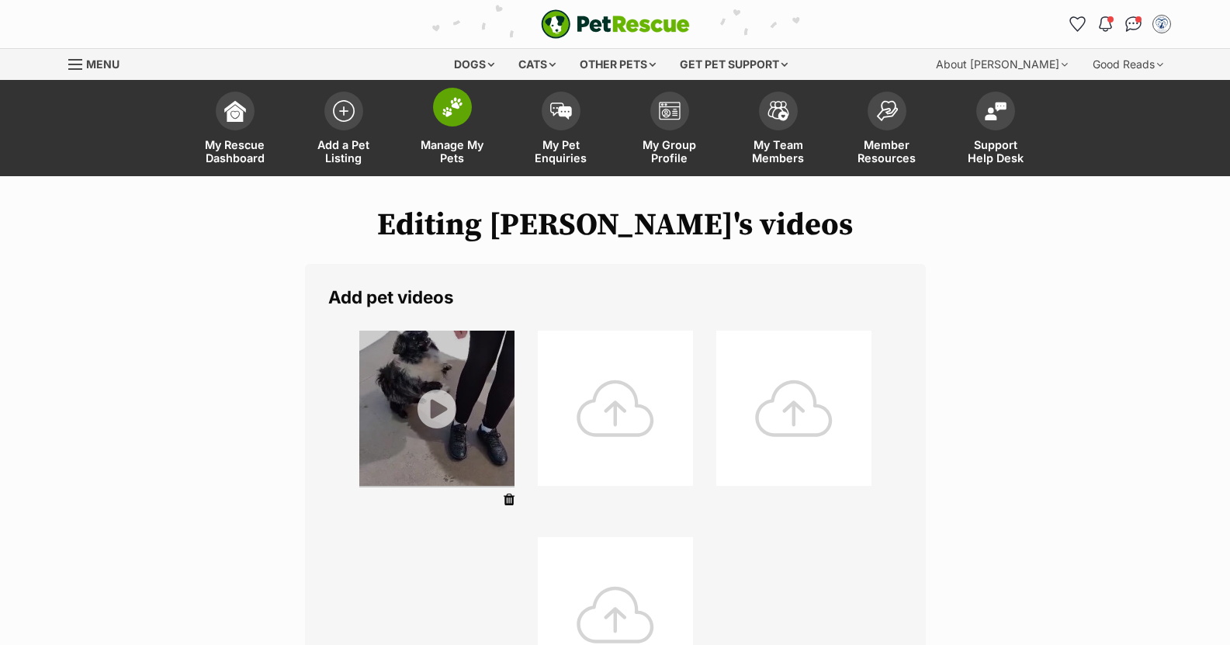
click at [450, 115] on img at bounding box center [453, 107] width 22 height 20
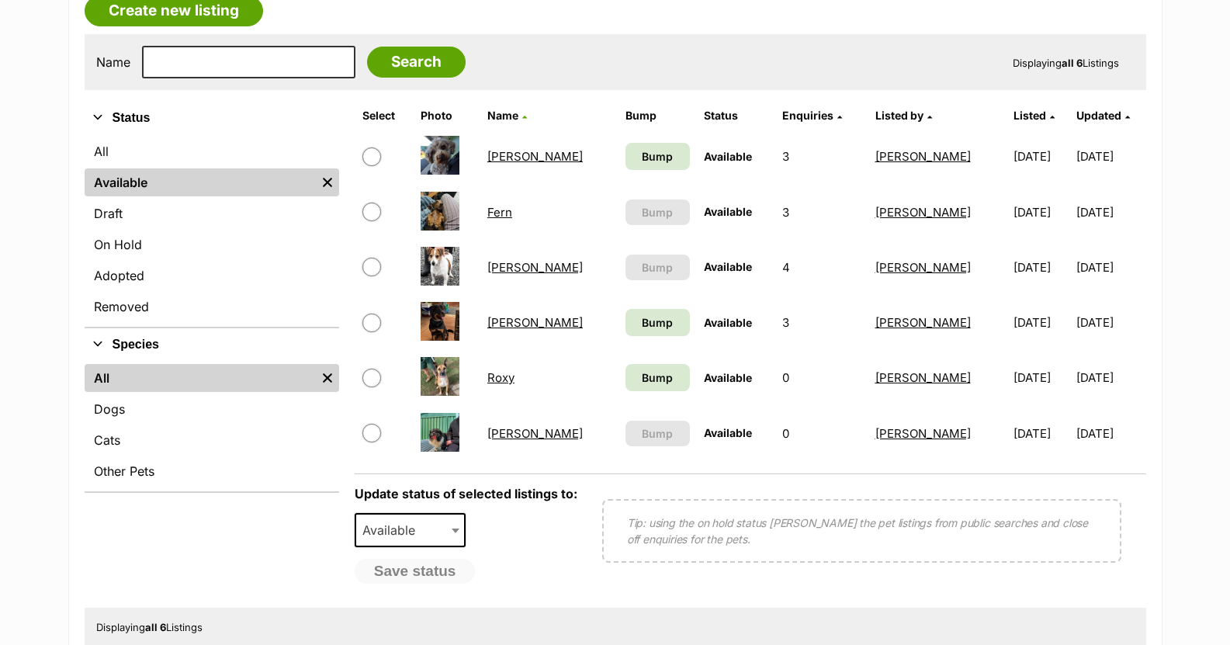
scroll to position [466, 0]
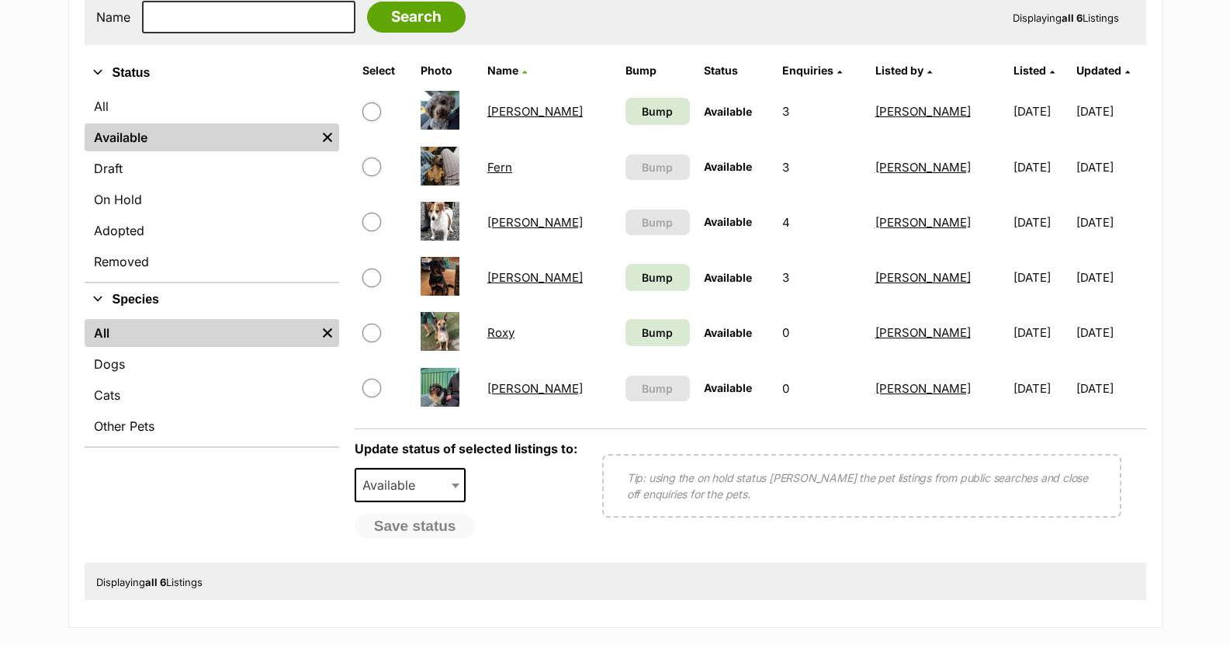
click at [507, 386] on link "Wally" at bounding box center [534, 388] width 95 height 15
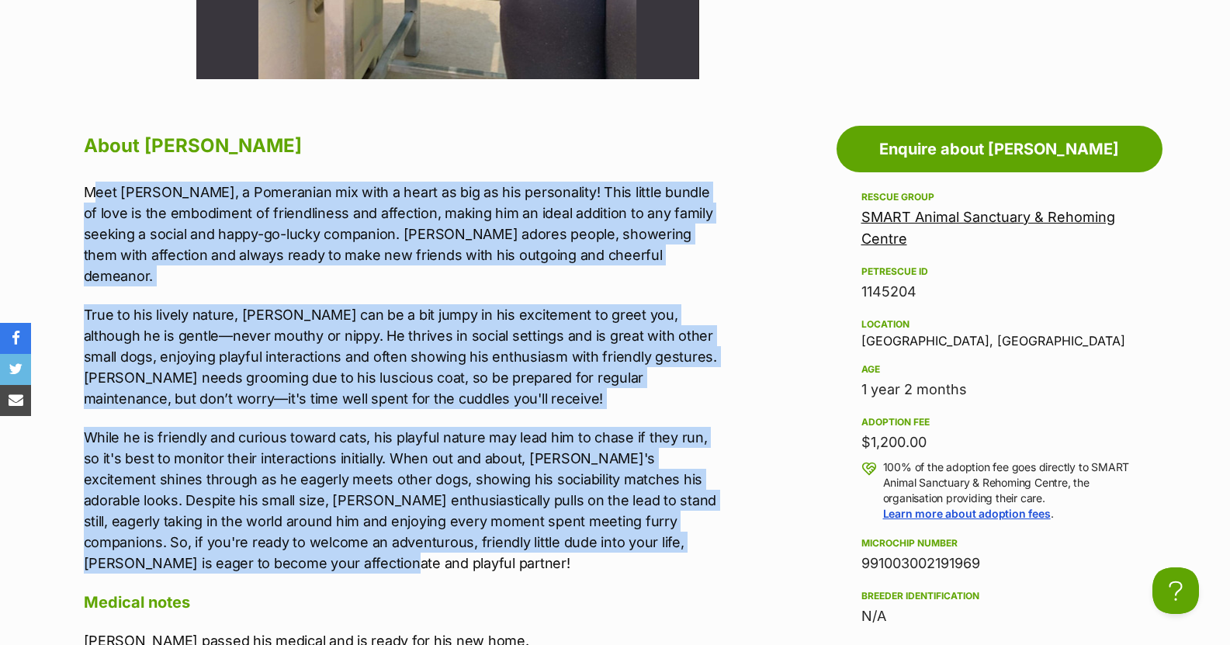
drag, startPoint x: 84, startPoint y: 188, endPoint x: 635, endPoint y: 541, distance: 654.3
click at [635, 541] on div "Meet [PERSON_NAME], a Pomeranian mix with a heart as big as his personality! Th…" at bounding box center [404, 378] width 641 height 393
copy div "Lore Ipsum, d Sitametcon adi elit s doeiu te inc ut lab etdoloremag! Aliq enima…"
